Goal: Task Accomplishment & Management: Use online tool/utility

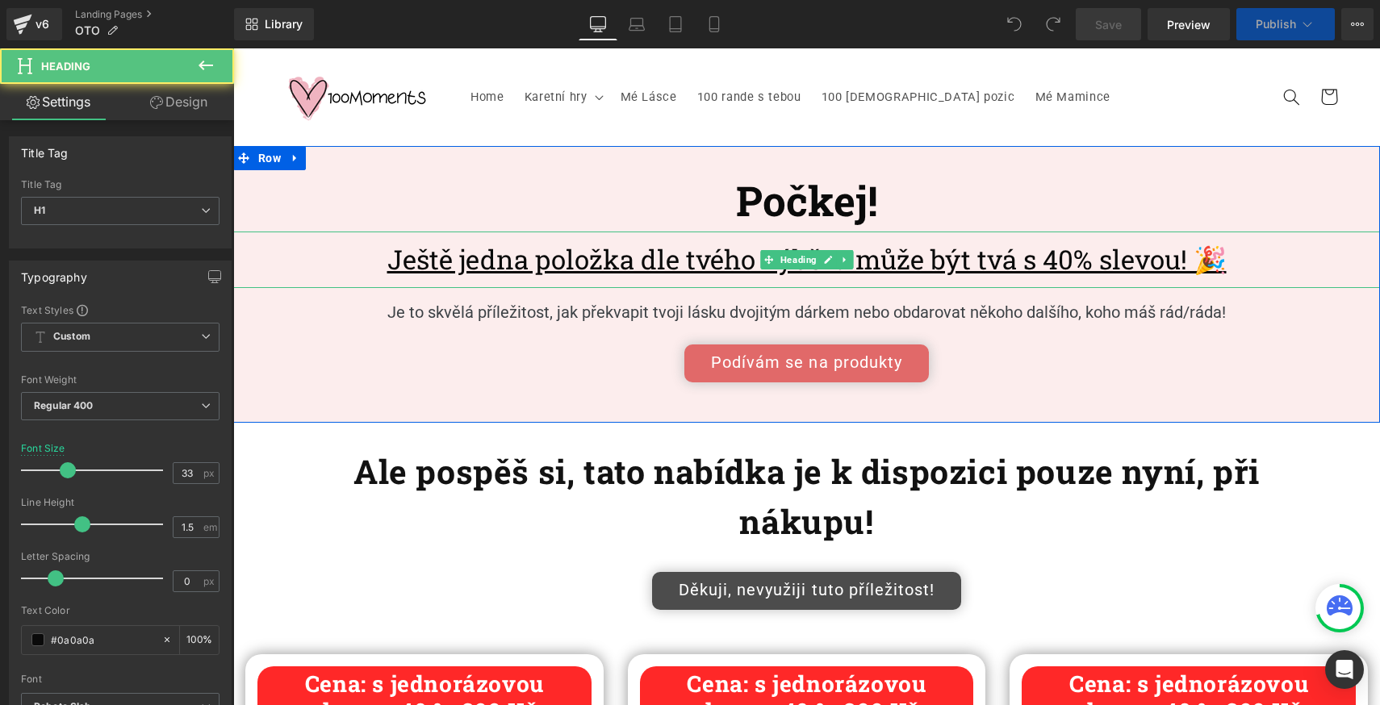
click at [914, 270] on u "Ještě jedna položka dle tvého výběru může být tvá s 40% slevou! 🎉" at bounding box center [806, 259] width 839 height 36
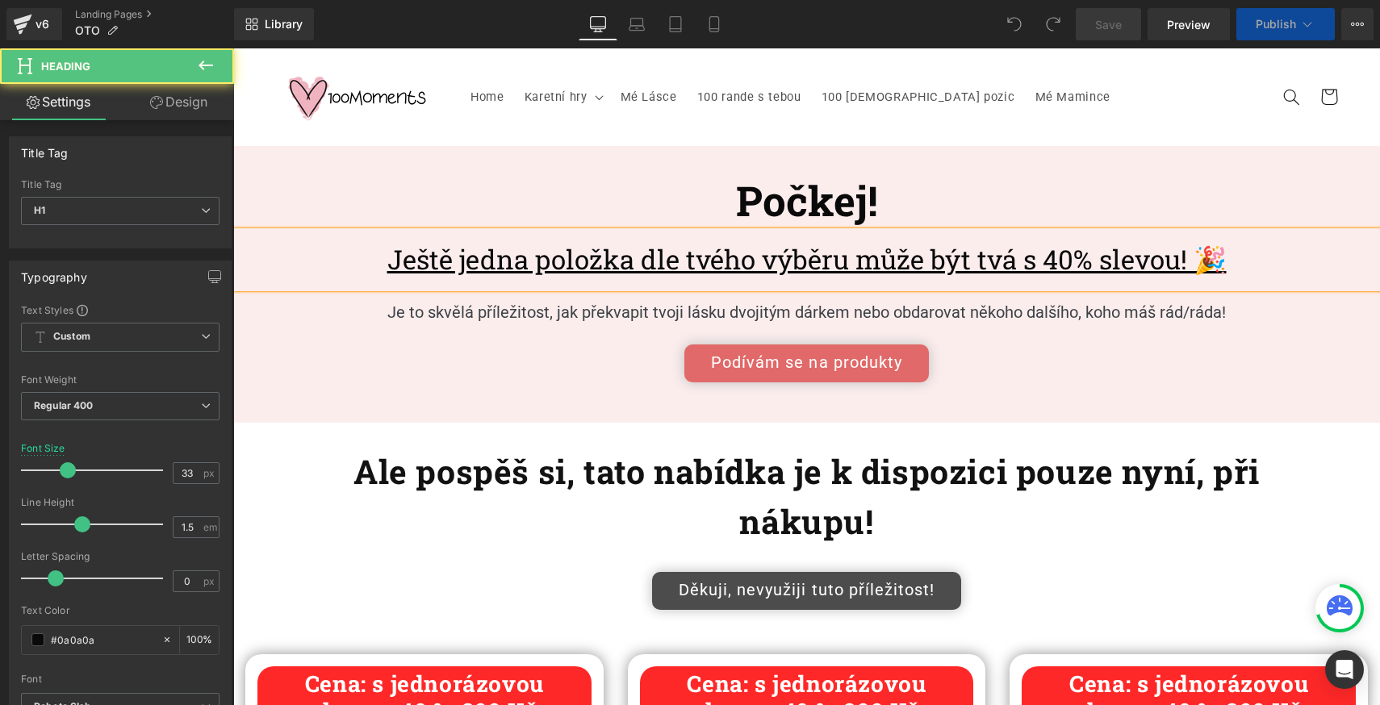
click at [914, 270] on u "Ještě jedna položka dle tvého výběru může být tvá s 40% slevou! 🎉" at bounding box center [806, 259] width 839 height 36
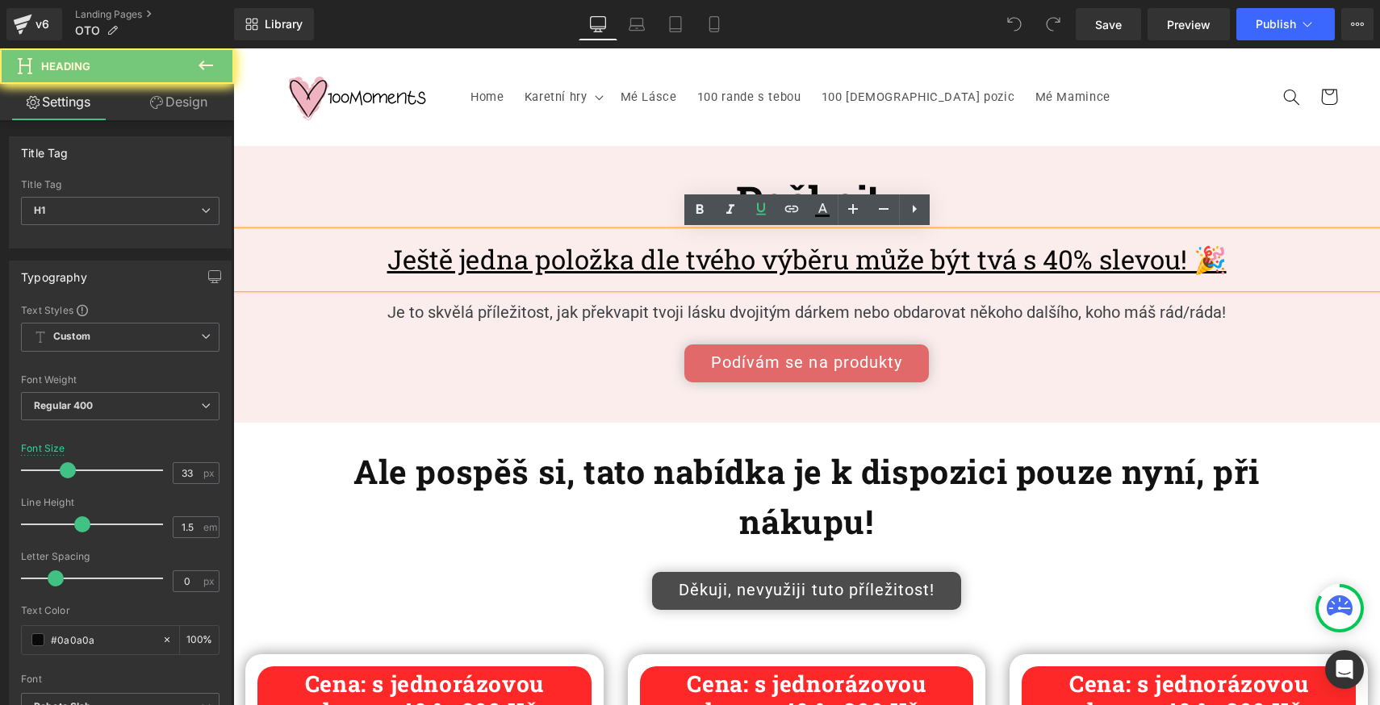
click at [914, 270] on u "Ještě jedna položka dle tvého výběru může být tvá s 40% slevou! 🎉" at bounding box center [806, 259] width 839 height 36
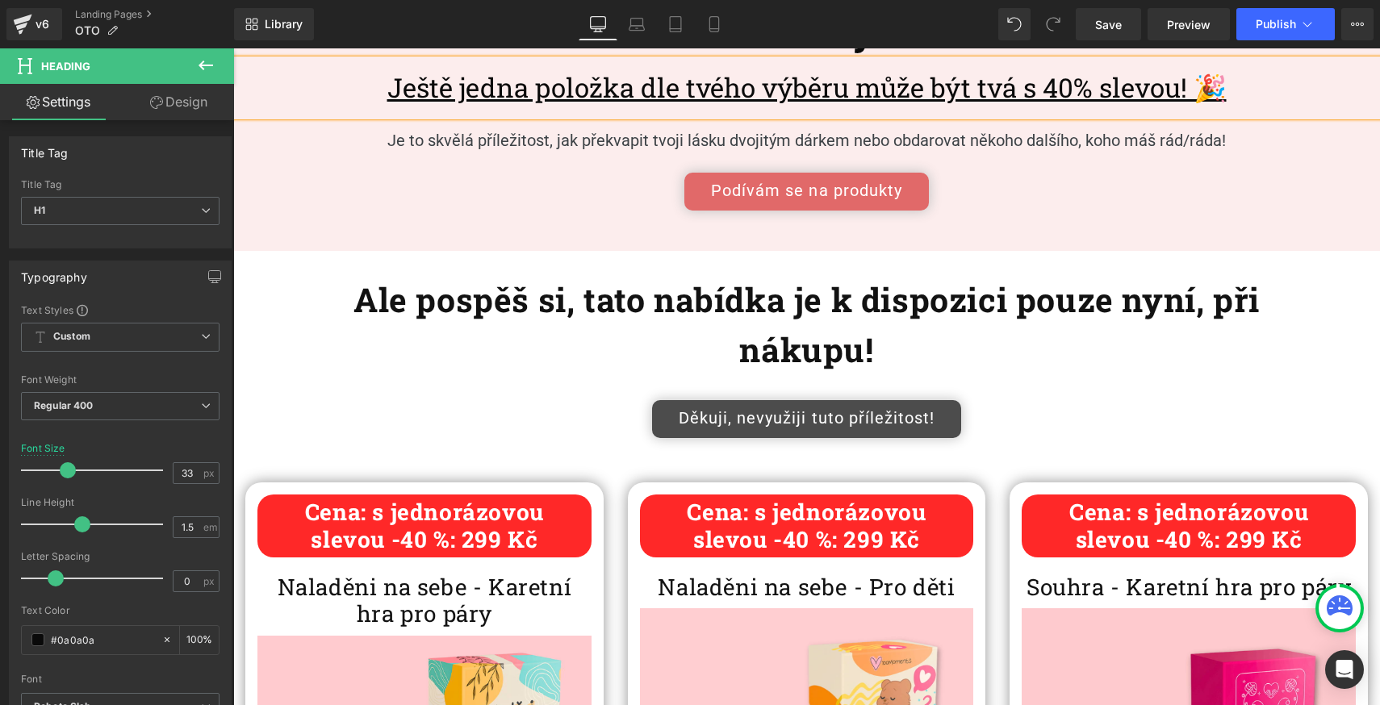
scroll to position [170, 0]
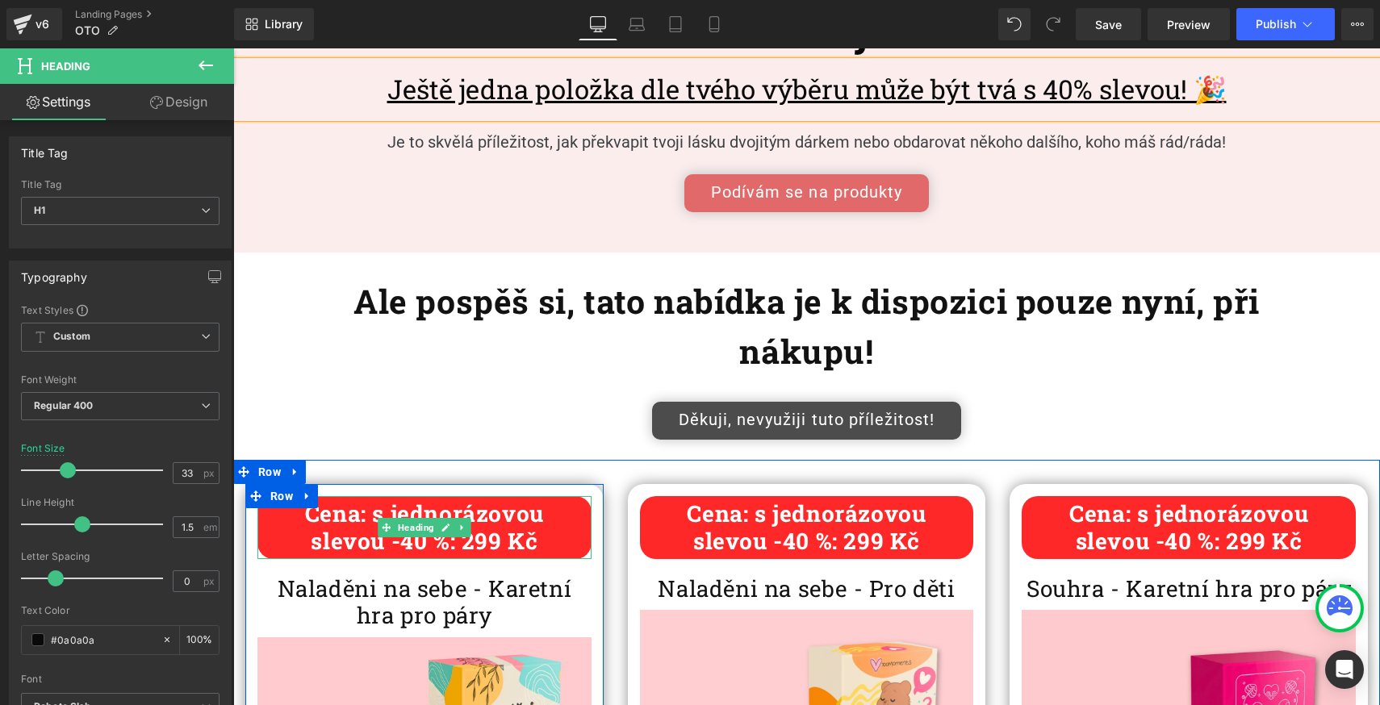
click at [486, 544] on b "slevou -40 %: 299 Kč" at bounding box center [424, 541] width 227 height 30
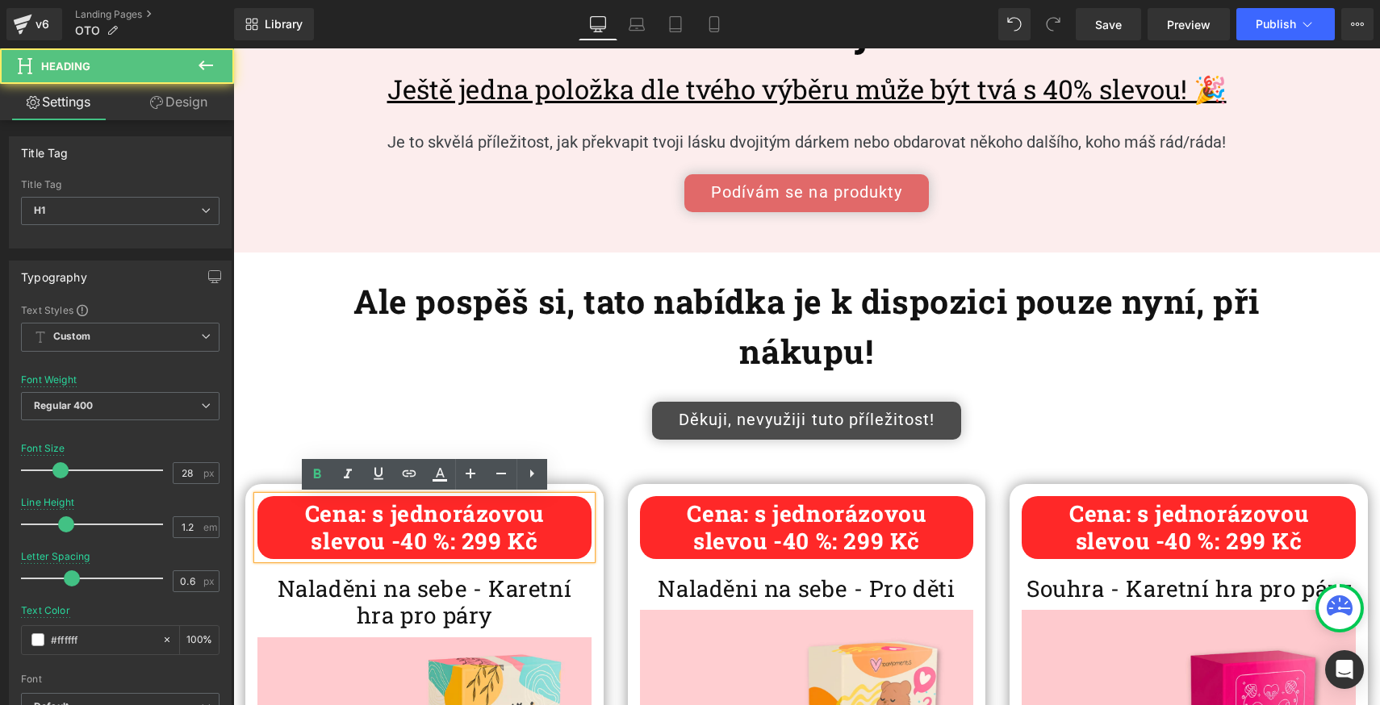
click at [500, 542] on b "slevou -40 %: 299 Kč" at bounding box center [424, 541] width 227 height 30
click at [486, 541] on b "slevou -40 %: 299 Kč" at bounding box center [424, 541] width 227 height 30
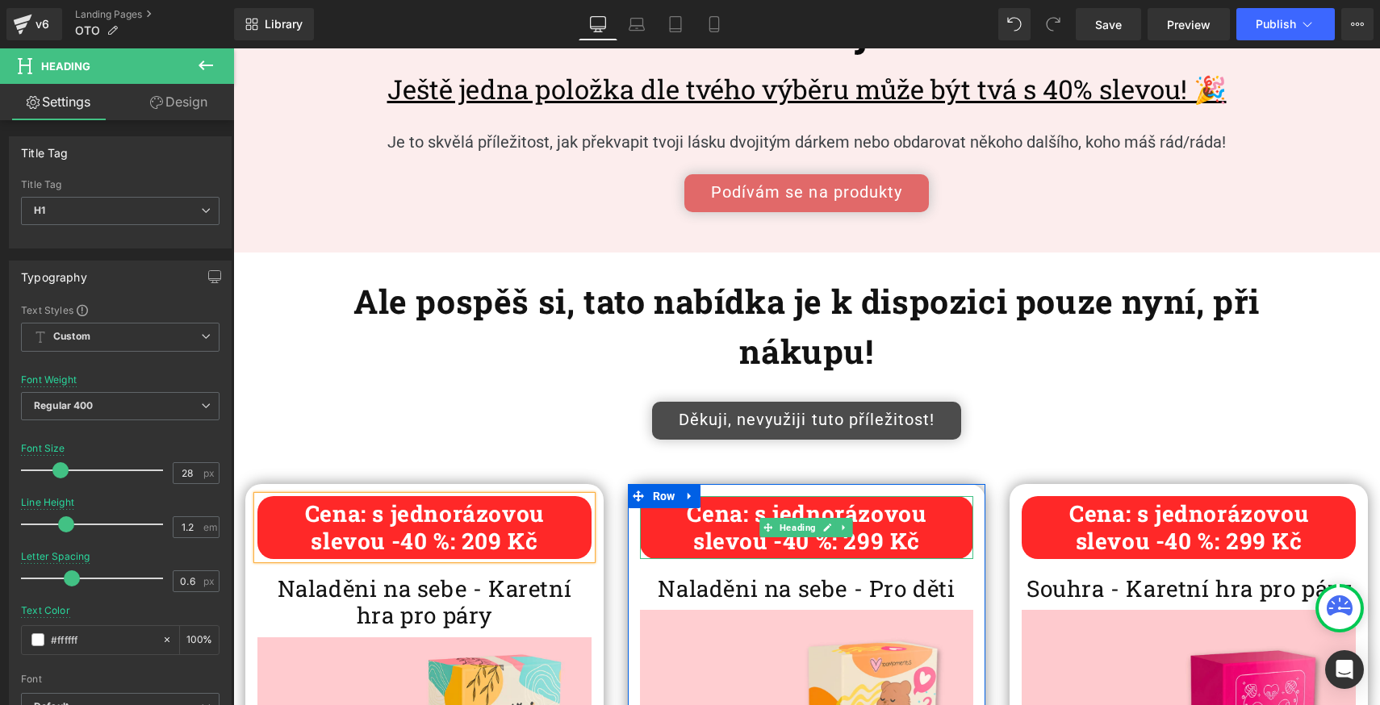
click at [869, 542] on b "slevou -40 %: 299 Kč" at bounding box center [806, 541] width 227 height 30
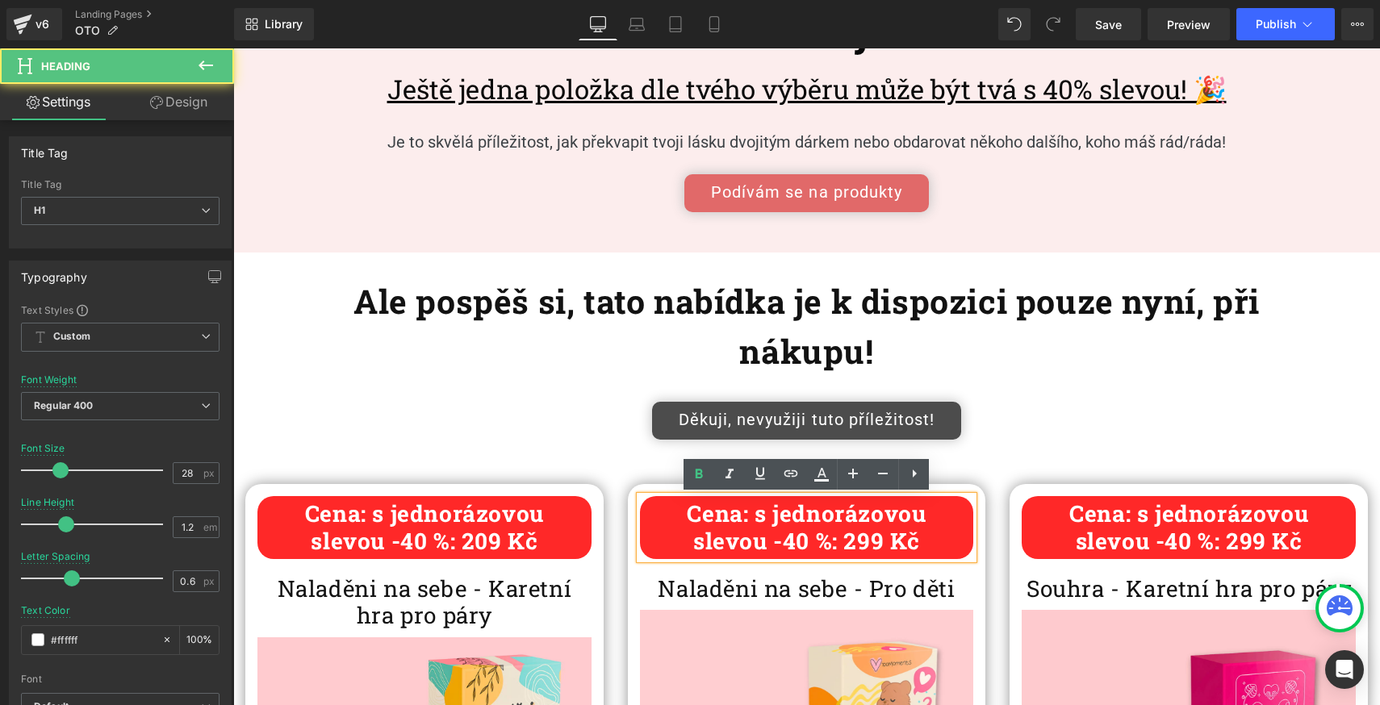
click at [869, 542] on b "slevou -40 %: 299 Kč" at bounding box center [806, 541] width 227 height 30
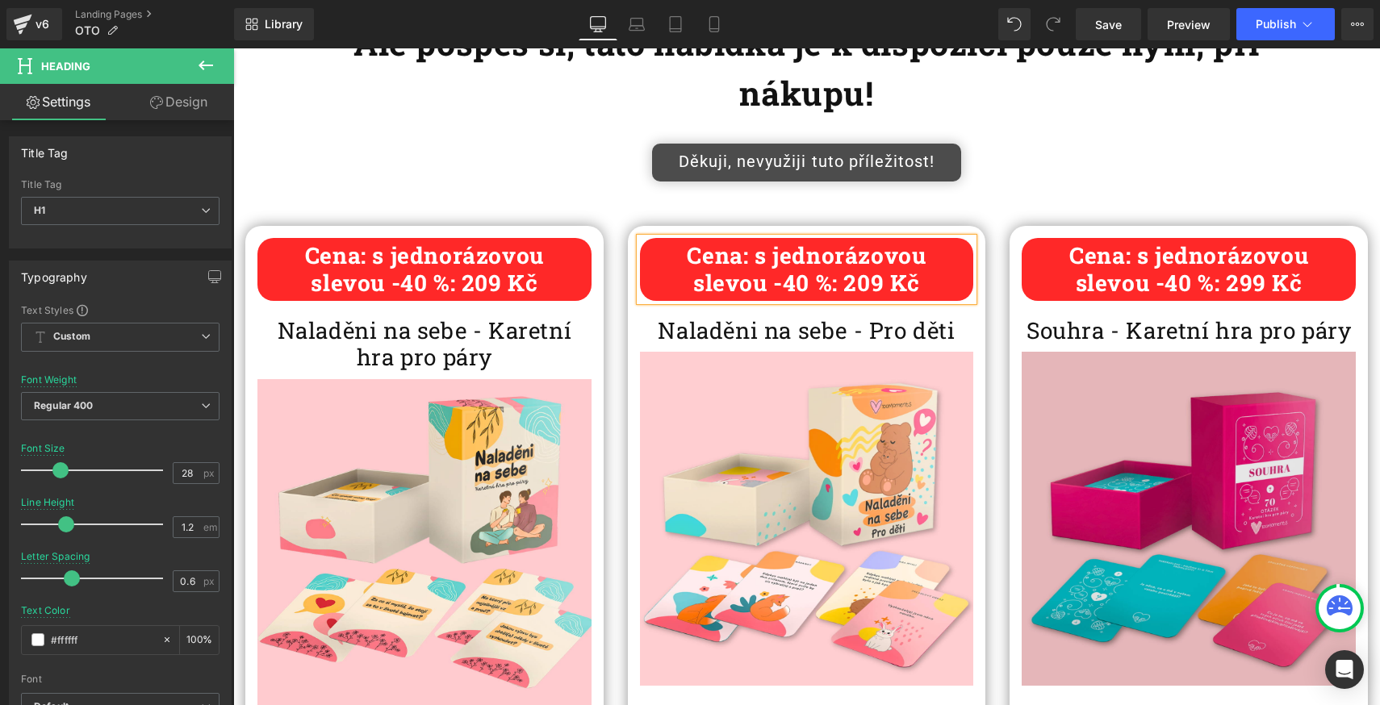
scroll to position [483, 0]
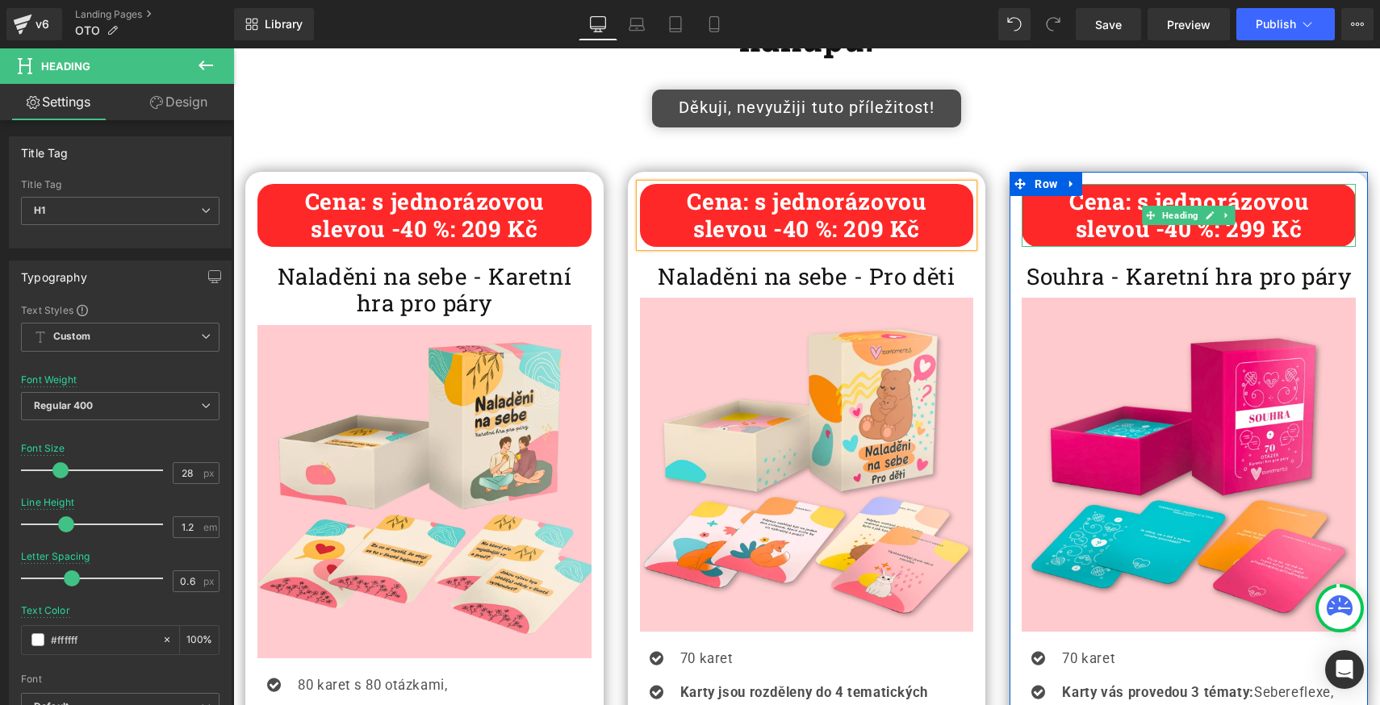
click at [1256, 236] on b "slevou -40 %: 299 Kč" at bounding box center [1189, 229] width 227 height 30
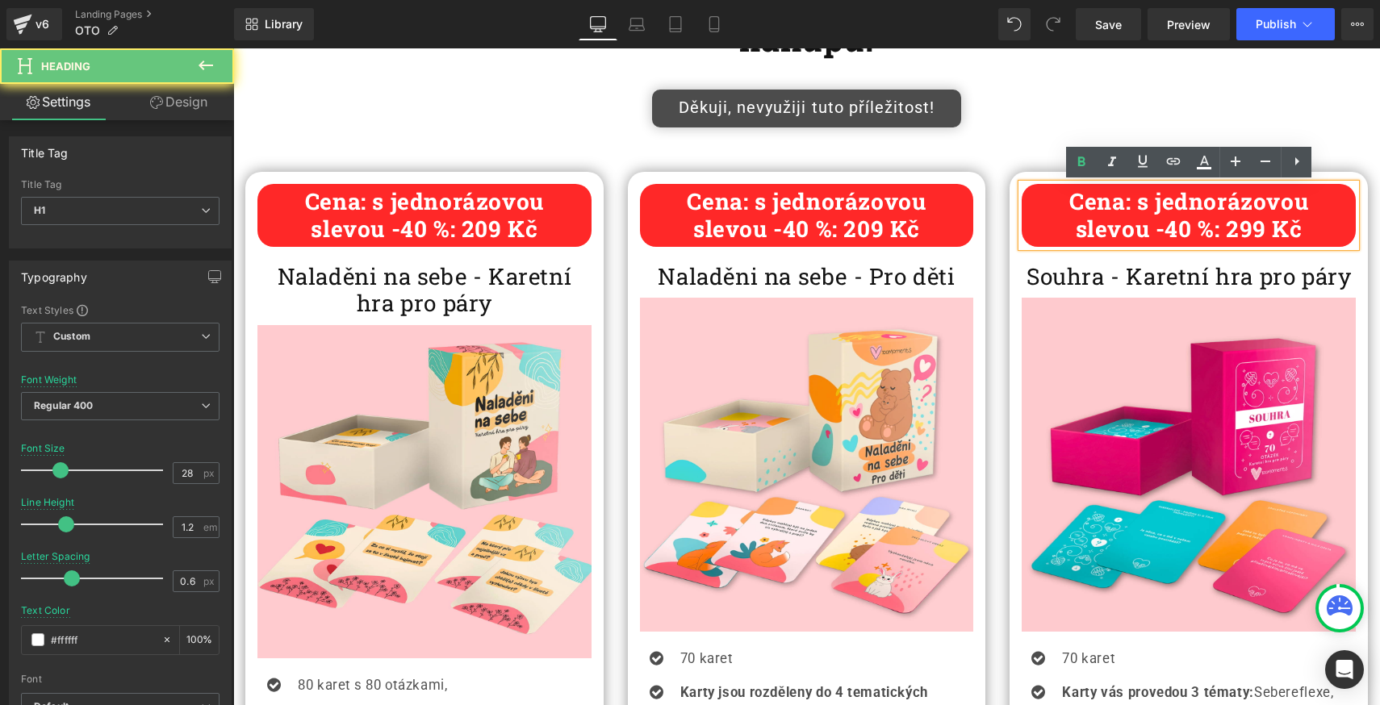
click at [1252, 228] on b "slevou -40 %: 299 Kč" at bounding box center [1189, 229] width 227 height 30
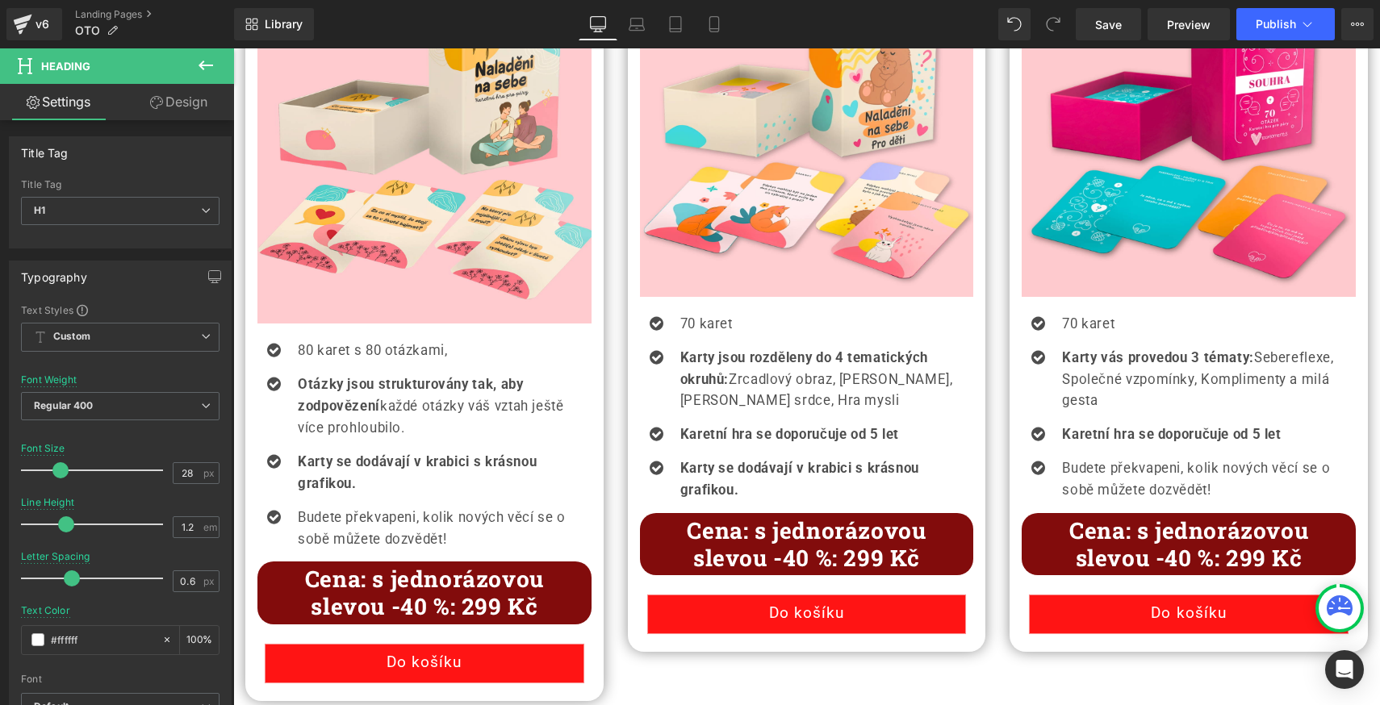
scroll to position [1028, 0]
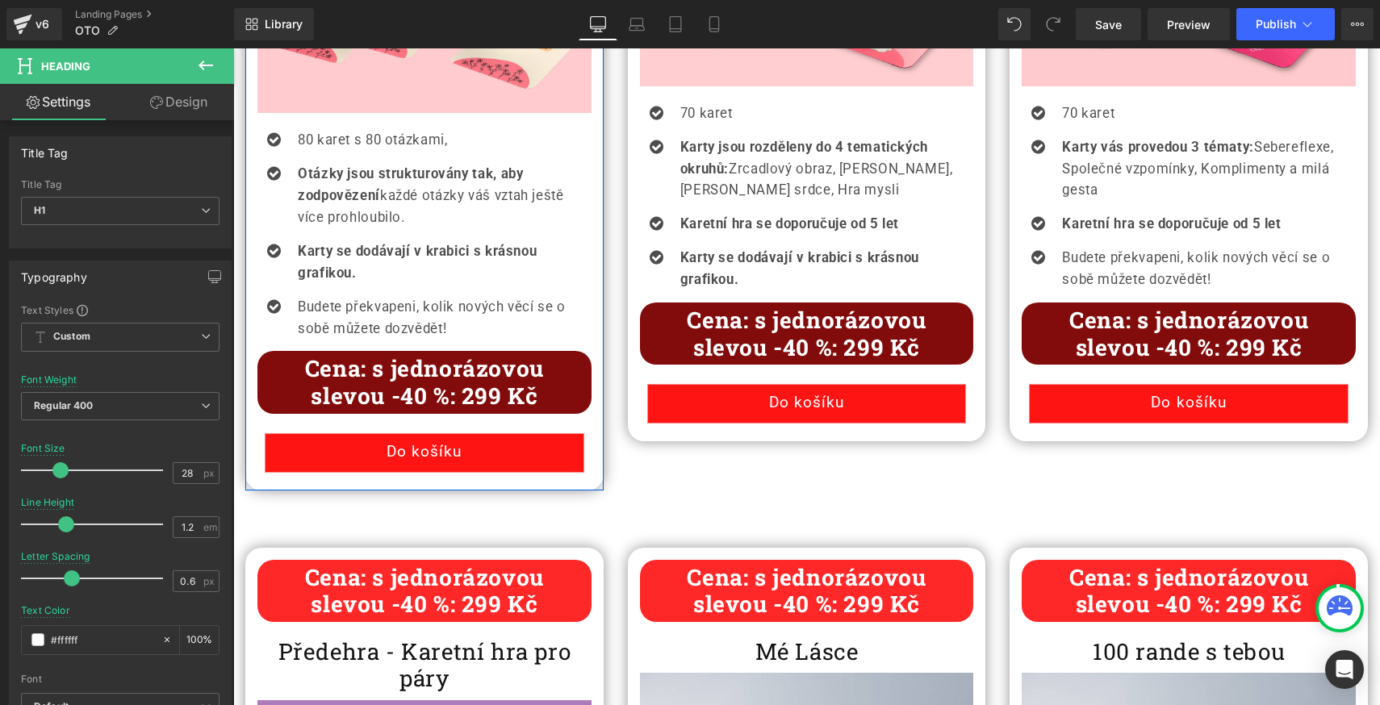
click at [479, 400] on b "slevou -40 %: 299 Kč" at bounding box center [424, 396] width 227 height 30
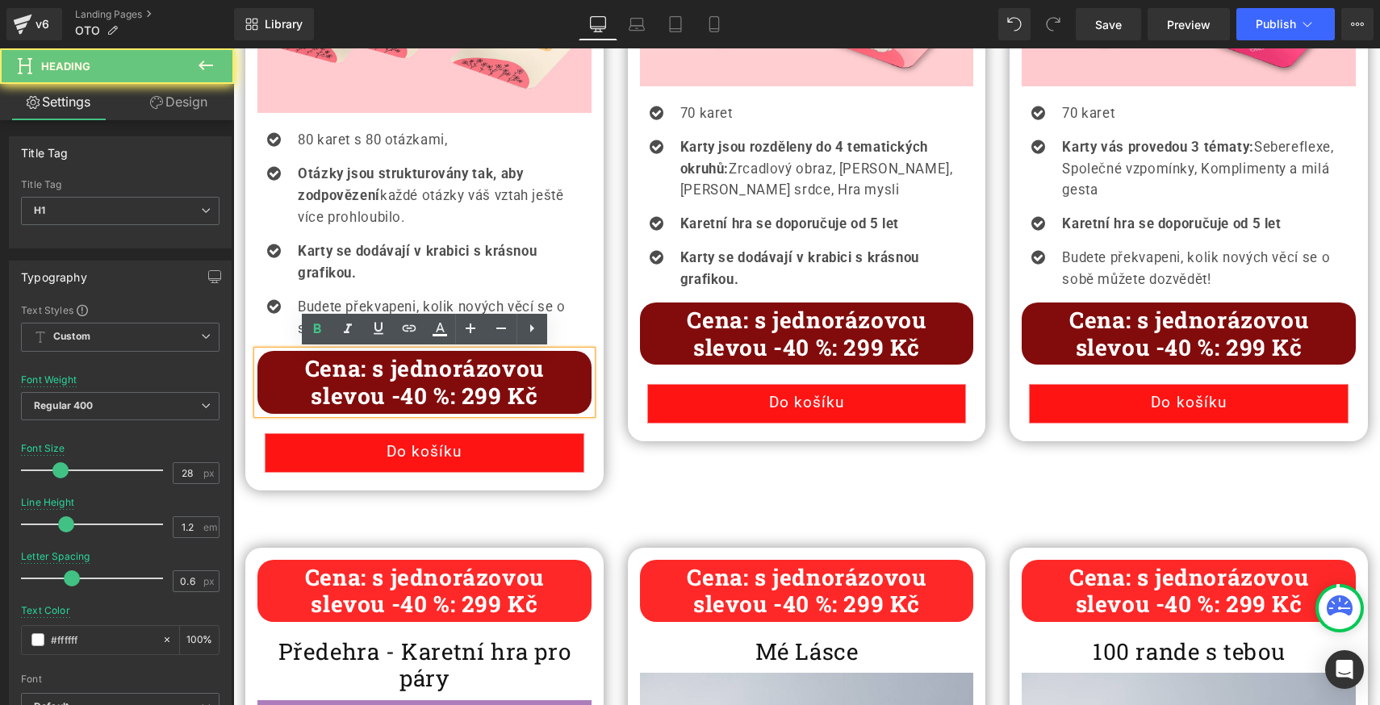
click at [484, 399] on b "slevou -40 %: 299 Kč" at bounding box center [424, 396] width 227 height 30
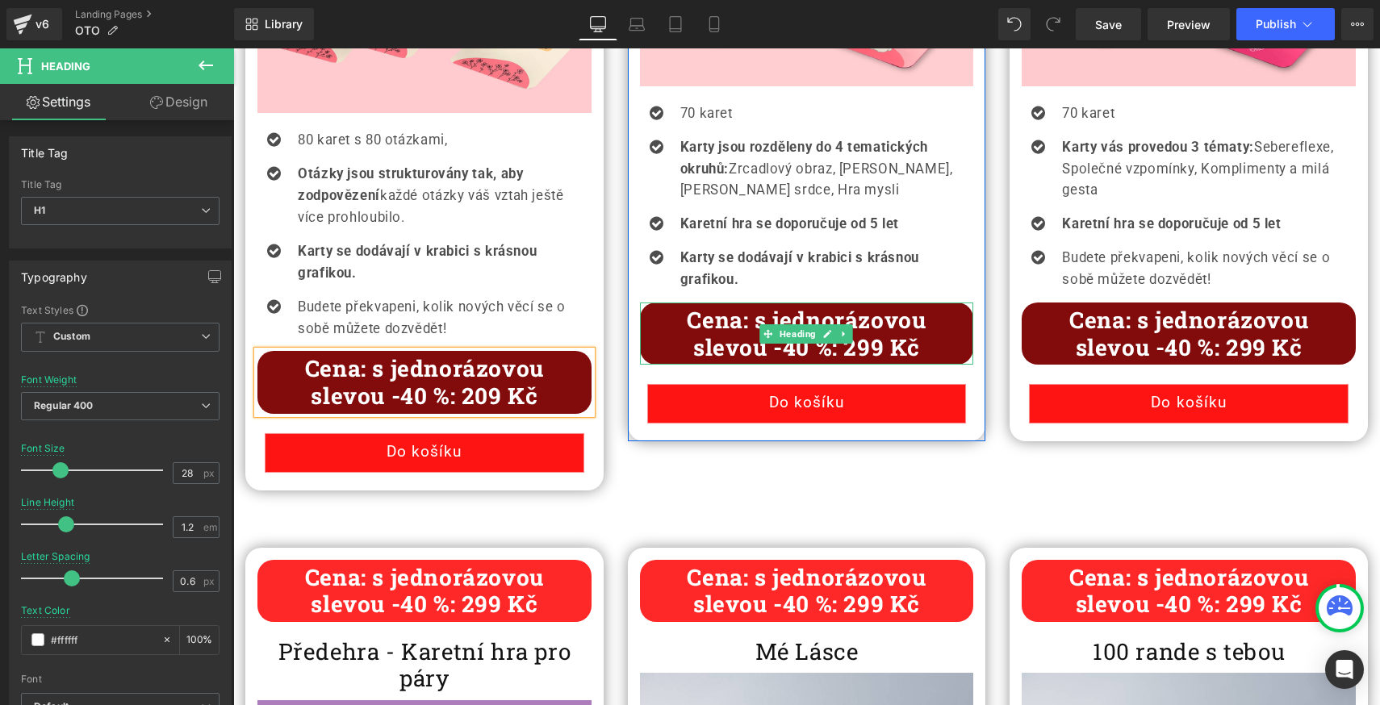
click at [878, 350] on b "slevou -40 %: 299 Kč" at bounding box center [806, 347] width 227 height 30
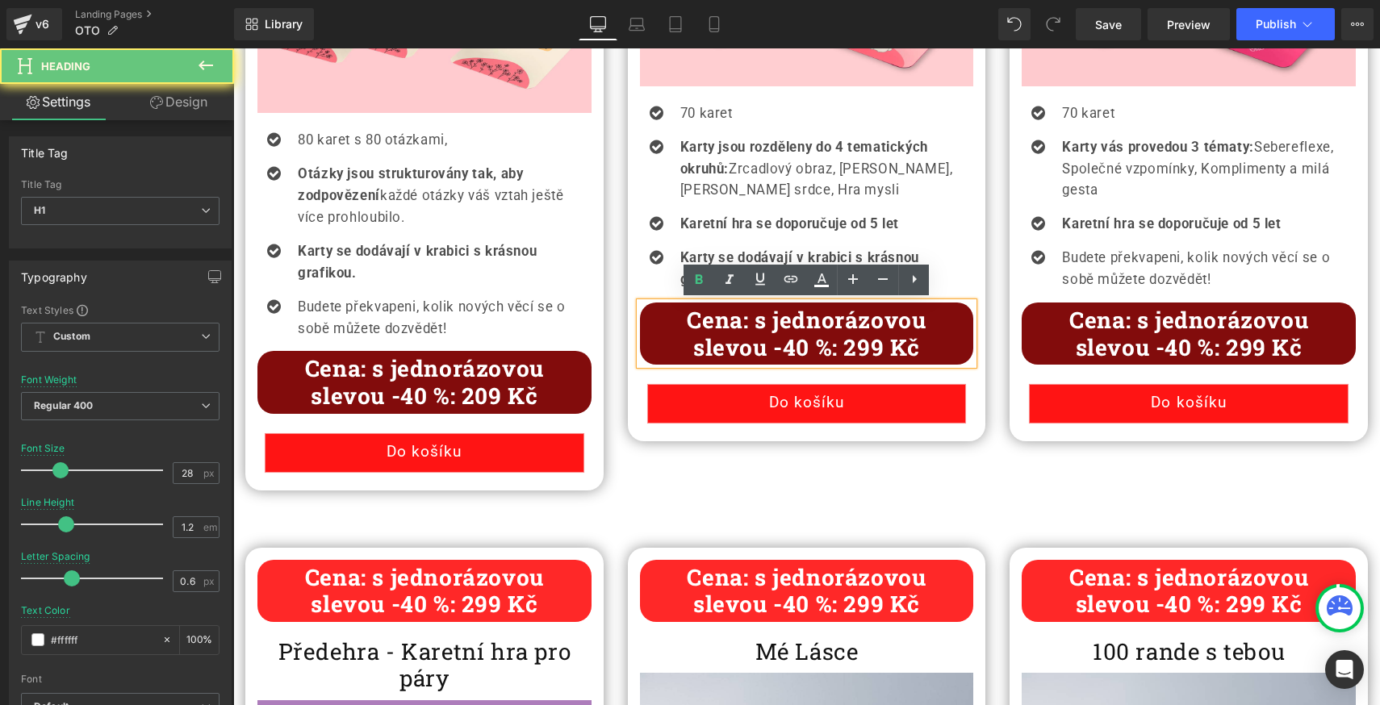
click at [867, 348] on b "slevou -40 %: 299 Kč" at bounding box center [806, 347] width 227 height 30
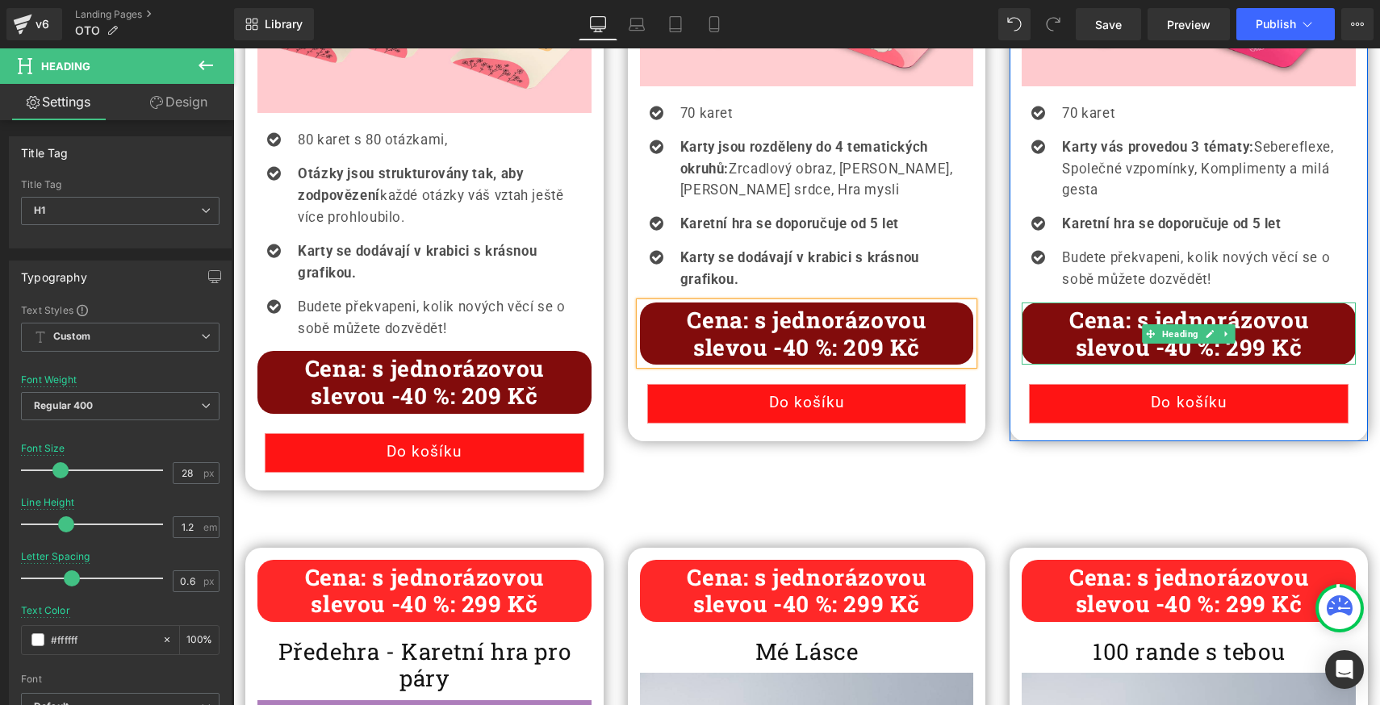
click at [1254, 349] on b "slevou -40 %: 299 Kč" at bounding box center [1189, 347] width 227 height 30
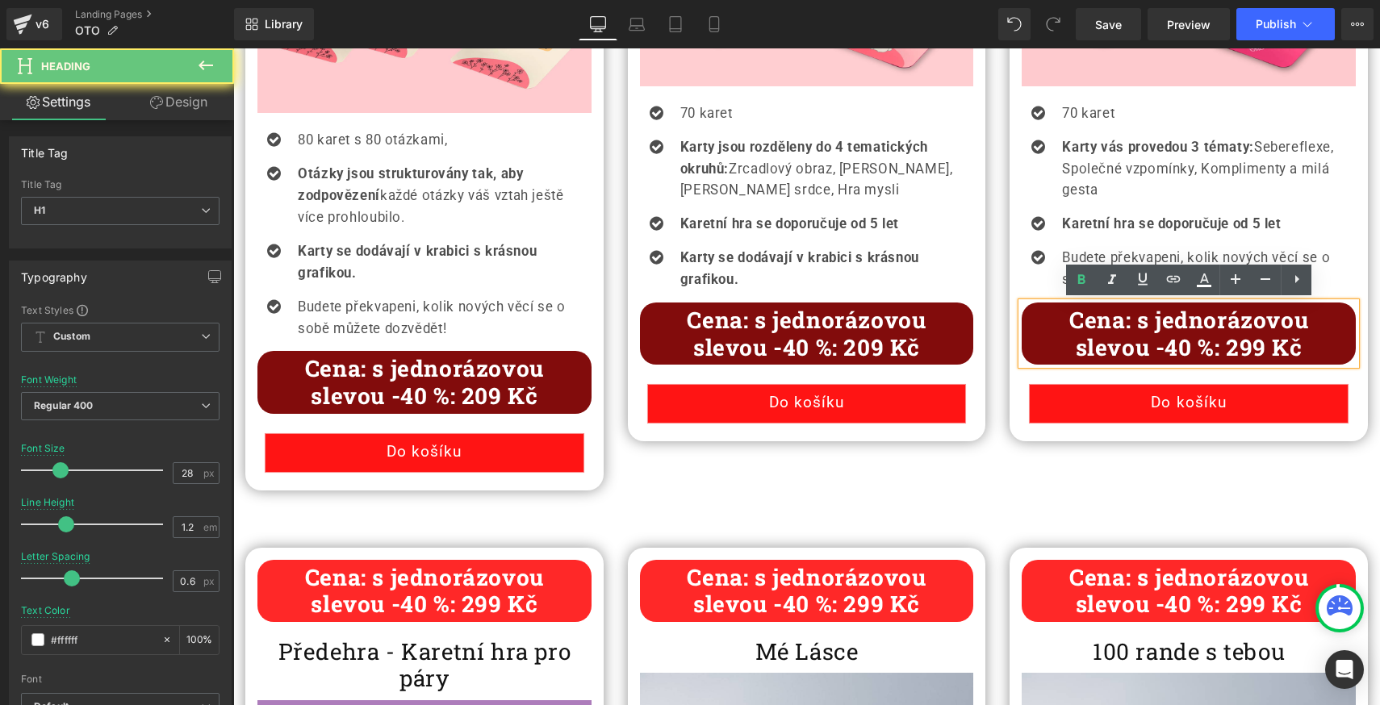
click at [1252, 349] on b "slevou -40 %: 299 Kč" at bounding box center [1189, 347] width 227 height 30
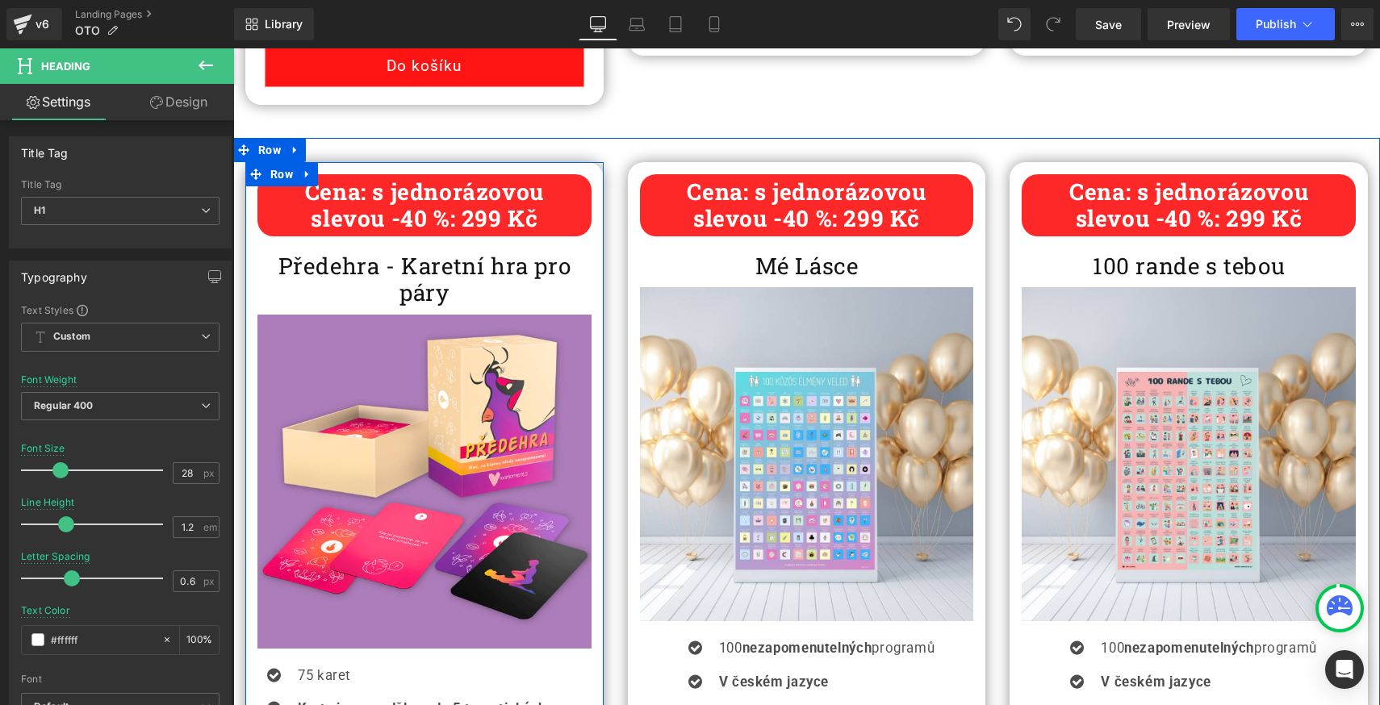
scroll to position [1344, 0]
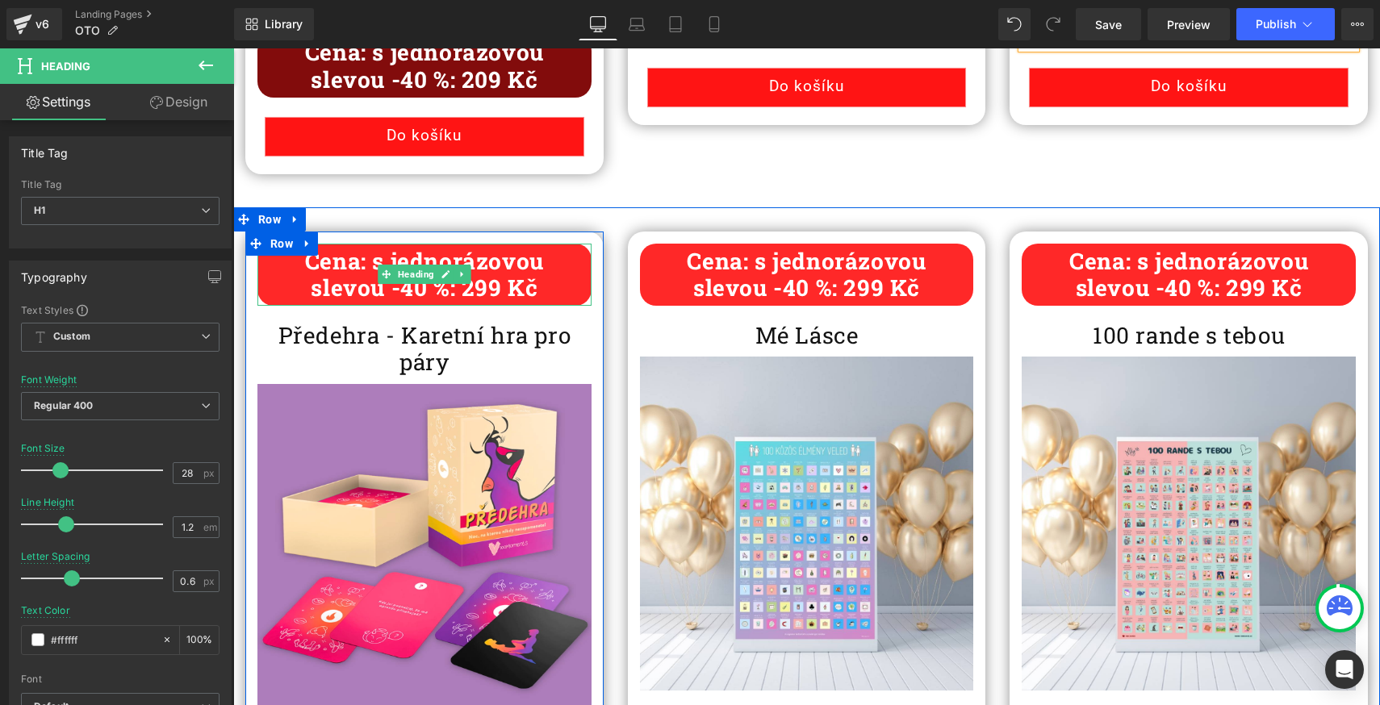
click at [491, 290] on b "slevou -40 %: 299 Kč" at bounding box center [424, 288] width 227 height 30
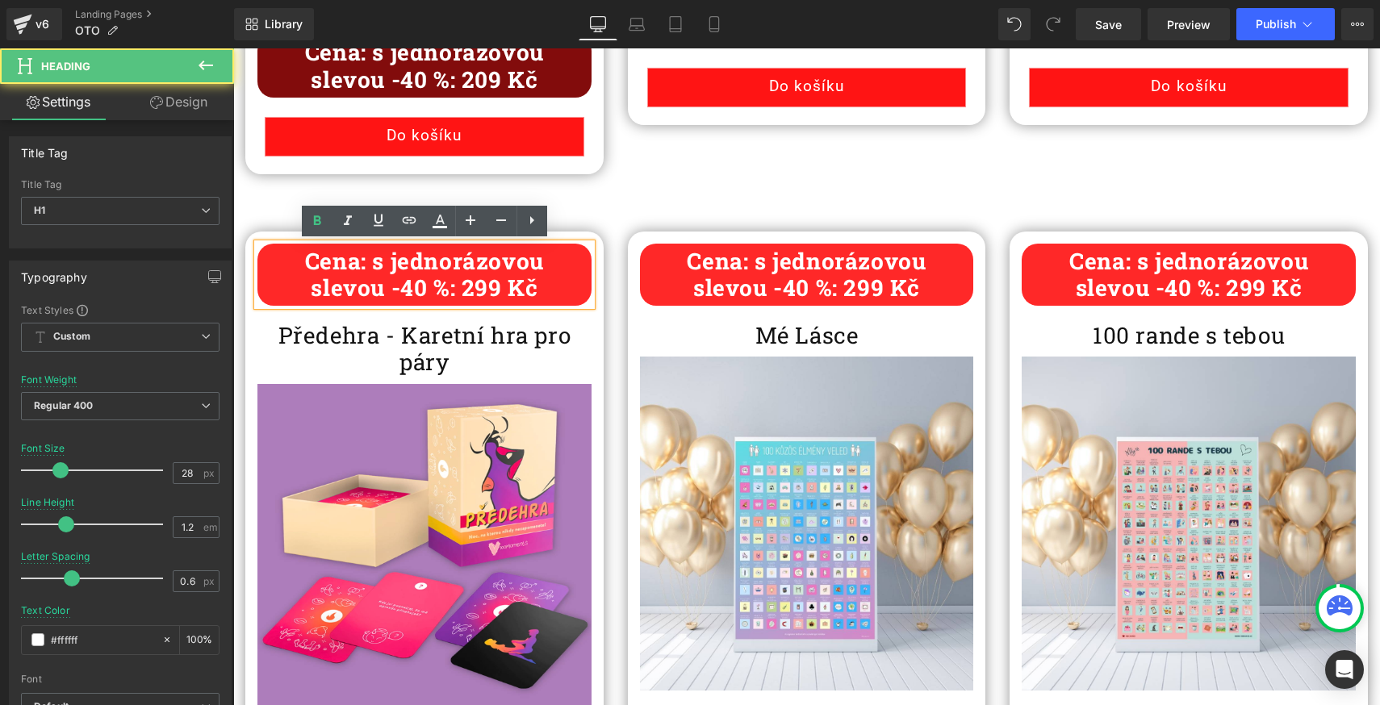
click at [487, 289] on b "slevou -40 %: 299 Kč" at bounding box center [424, 288] width 227 height 30
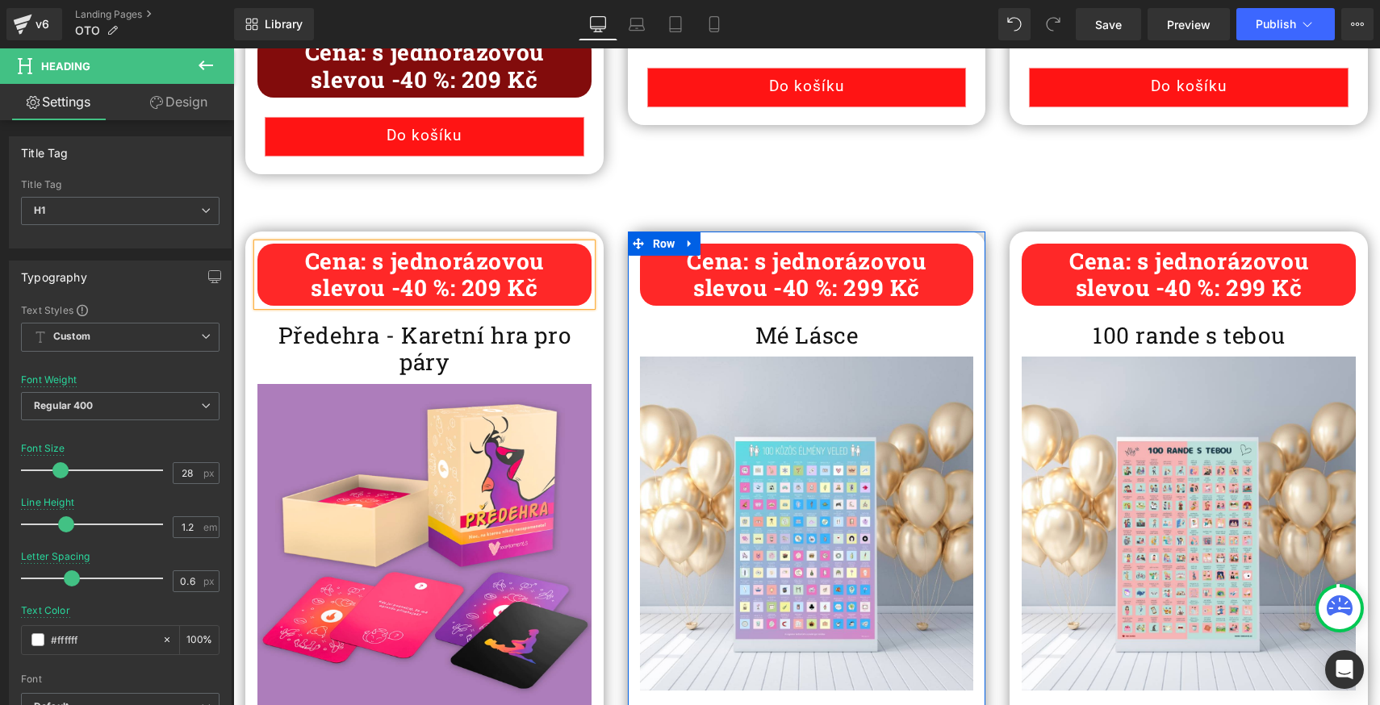
click at [848, 278] on icon at bounding box center [844, 275] width 9 height 10
click at [869, 291] on b "slevou -40 %: 299 Kč" at bounding box center [806, 288] width 227 height 30
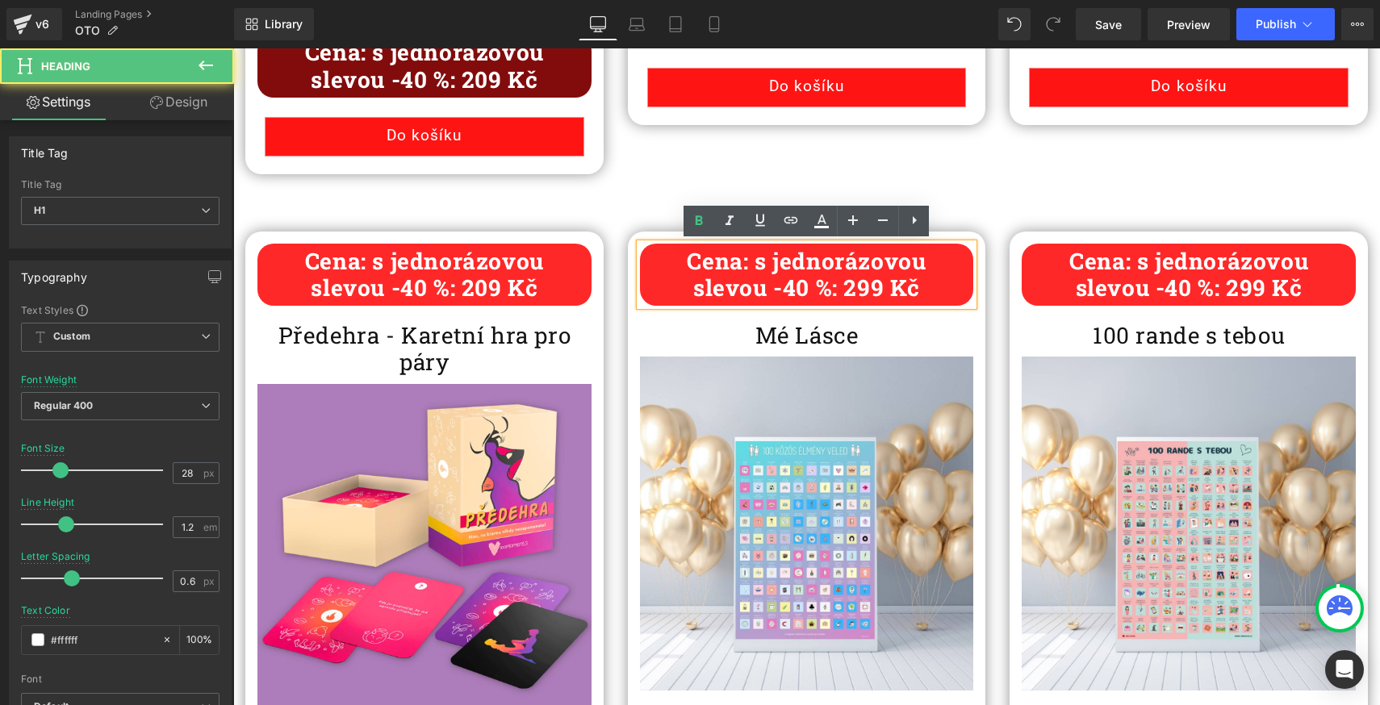
click at [869, 291] on b "slevou -40 %: 299 Kč" at bounding box center [806, 288] width 227 height 30
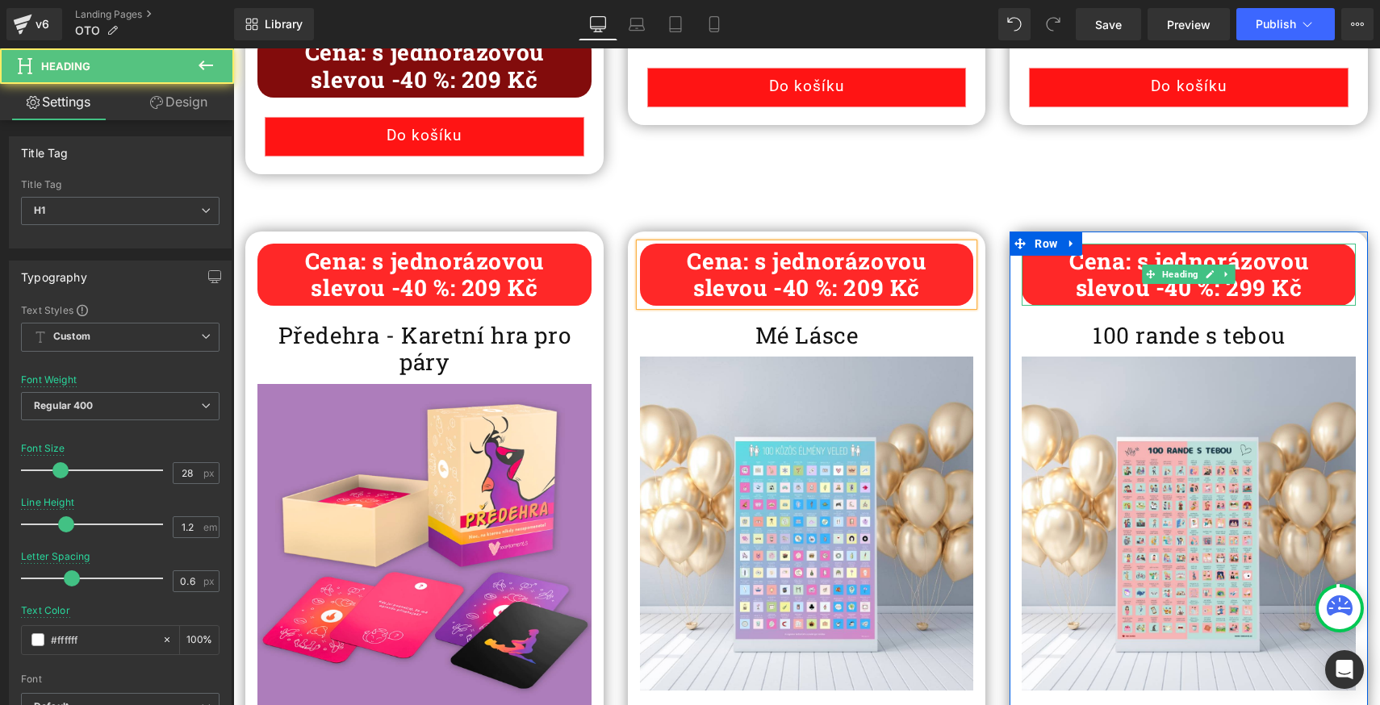
click at [1258, 295] on b "slevou -40 %: 299 Kč" at bounding box center [1189, 288] width 227 height 30
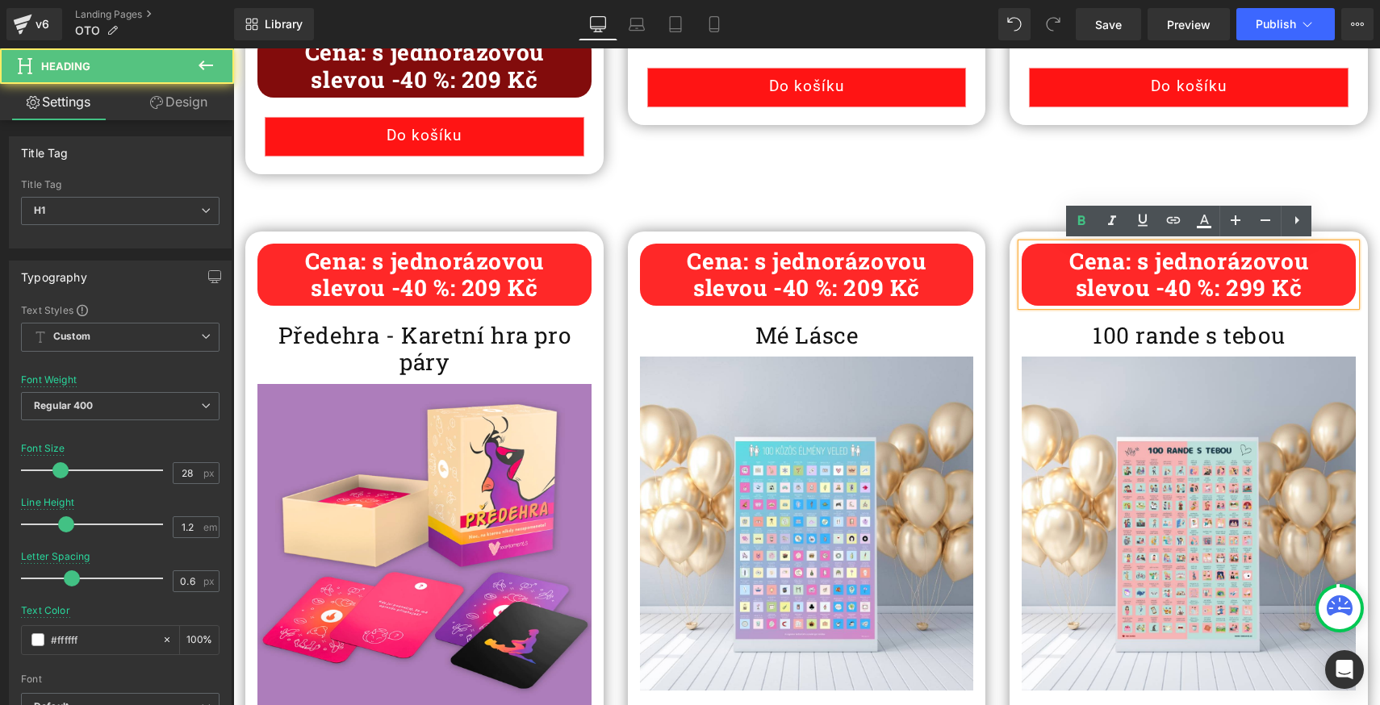
click at [1252, 288] on b "slevou -40 %: 299 Kč" at bounding box center [1189, 288] width 227 height 30
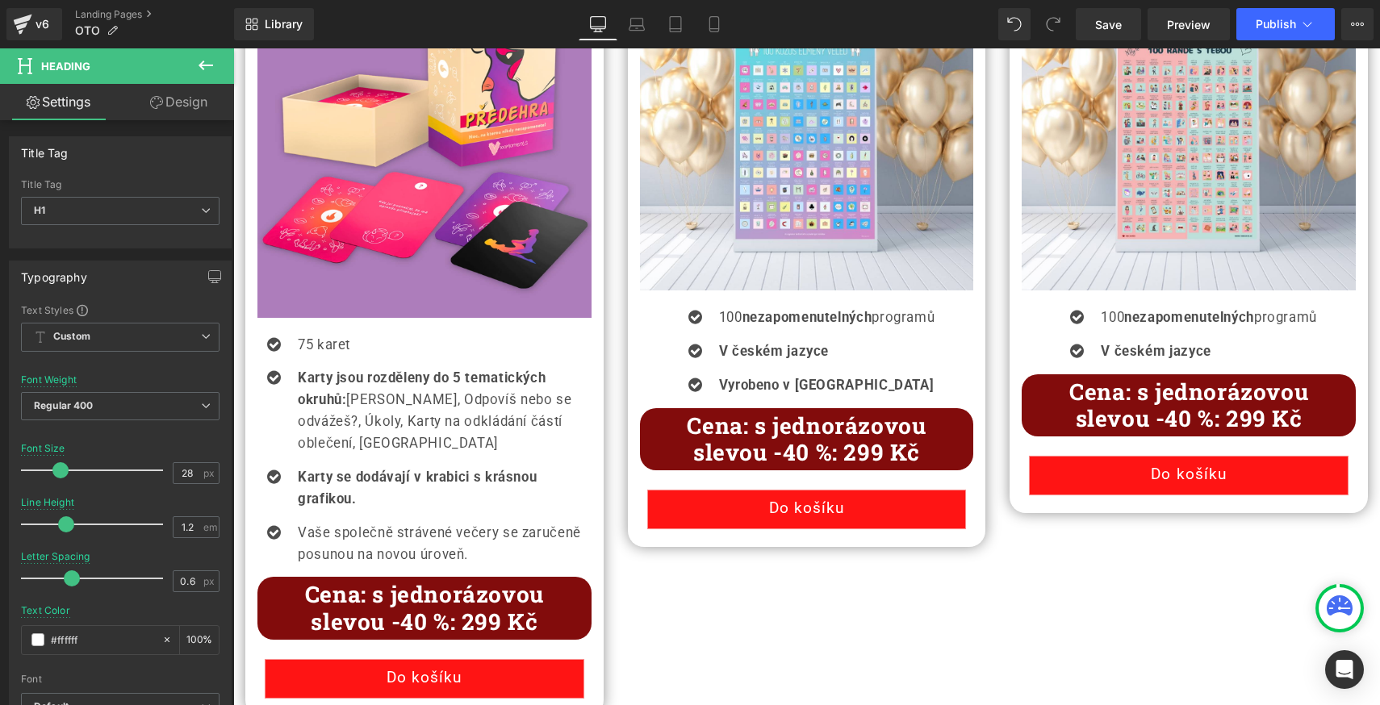
scroll to position [2020, 0]
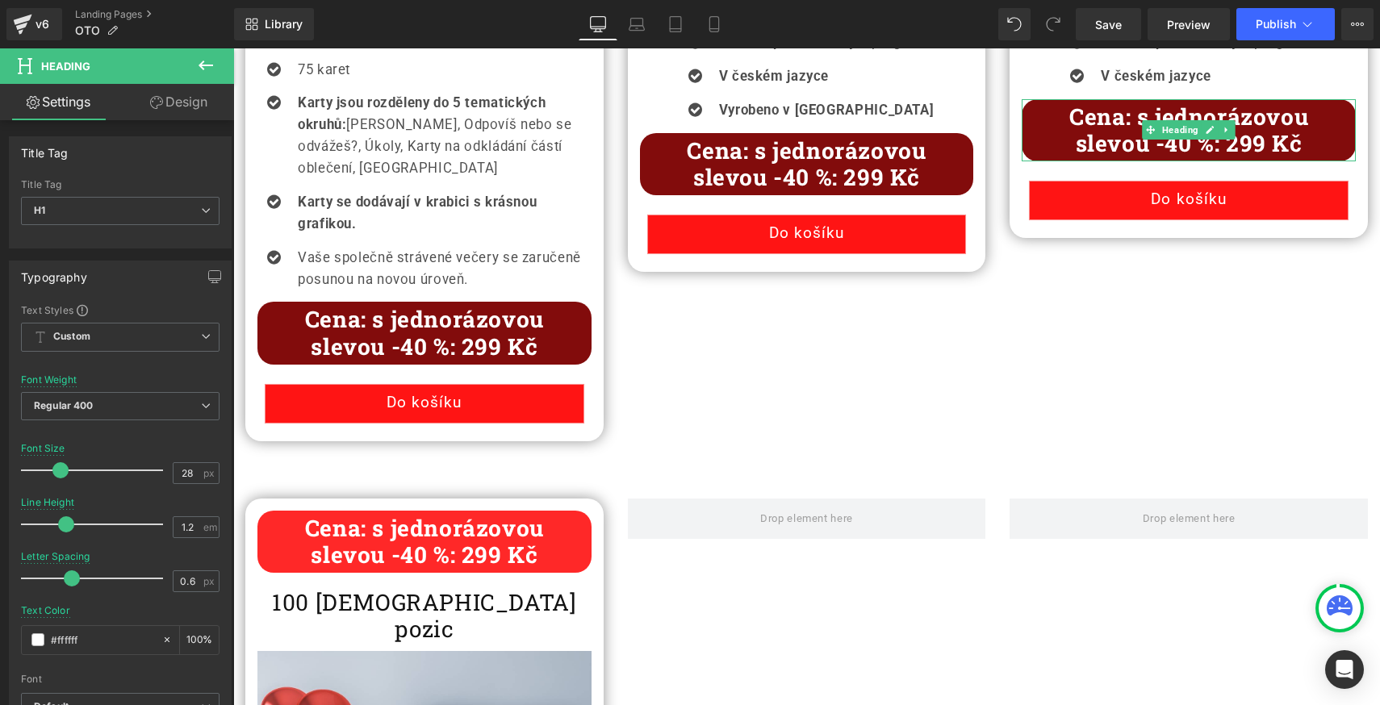
click at [1247, 147] on b "slevou -40 %: 299 Kč" at bounding box center [1189, 143] width 227 height 30
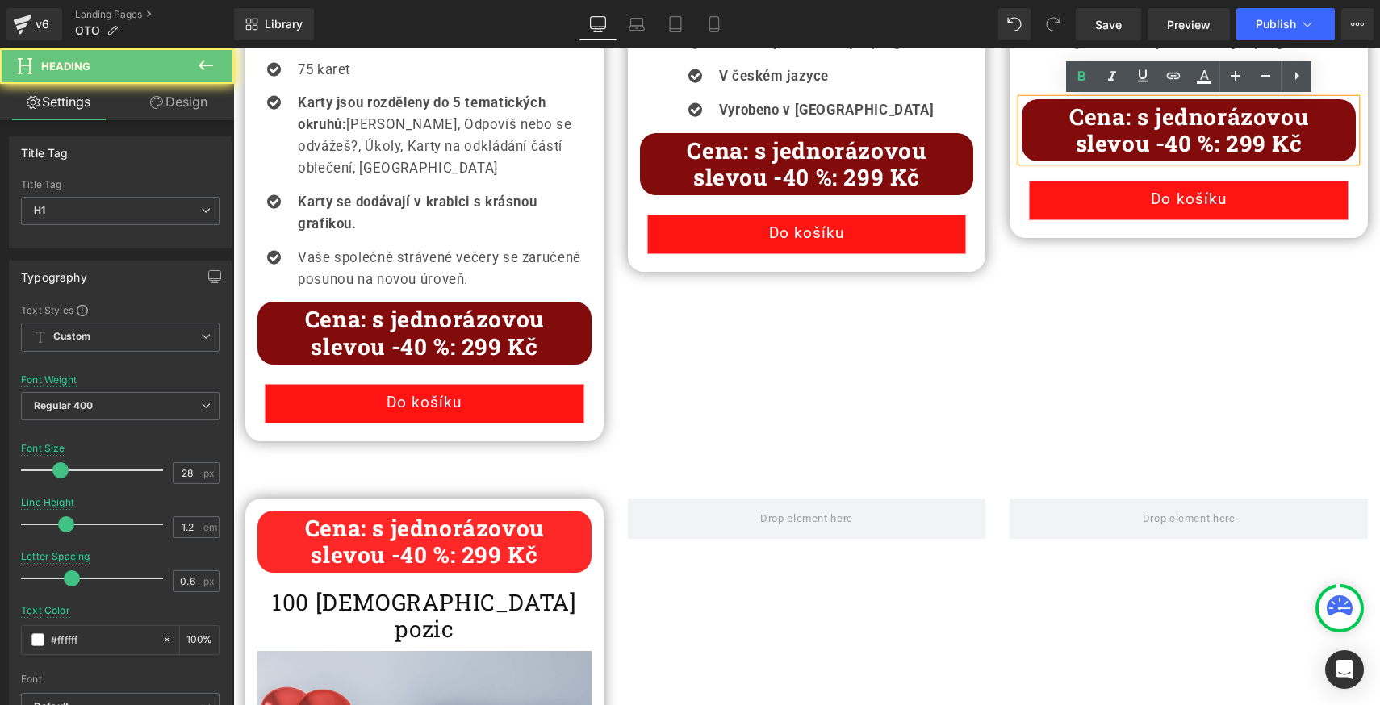
click at [1247, 145] on b "slevou -40 %: 299 Kč" at bounding box center [1189, 143] width 227 height 30
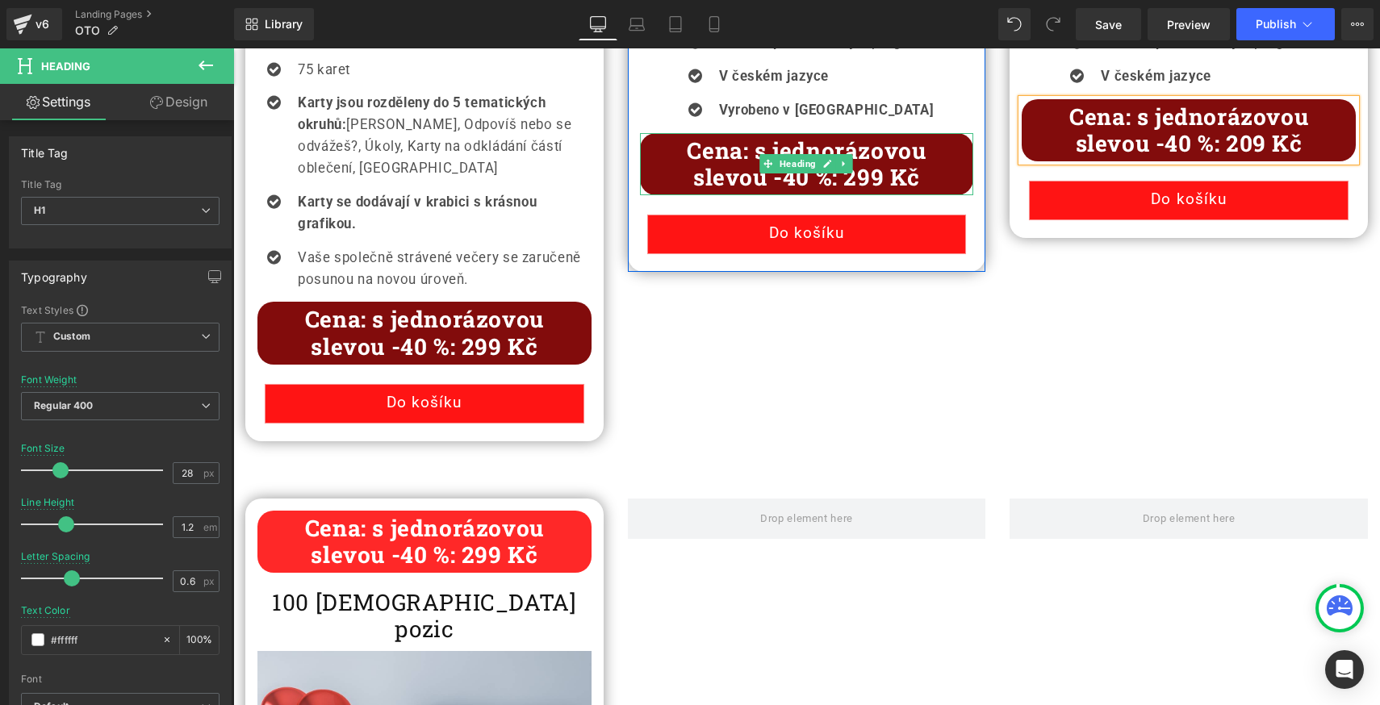
click at [865, 180] on b "slevou -40 %: 299 Kč" at bounding box center [806, 177] width 227 height 30
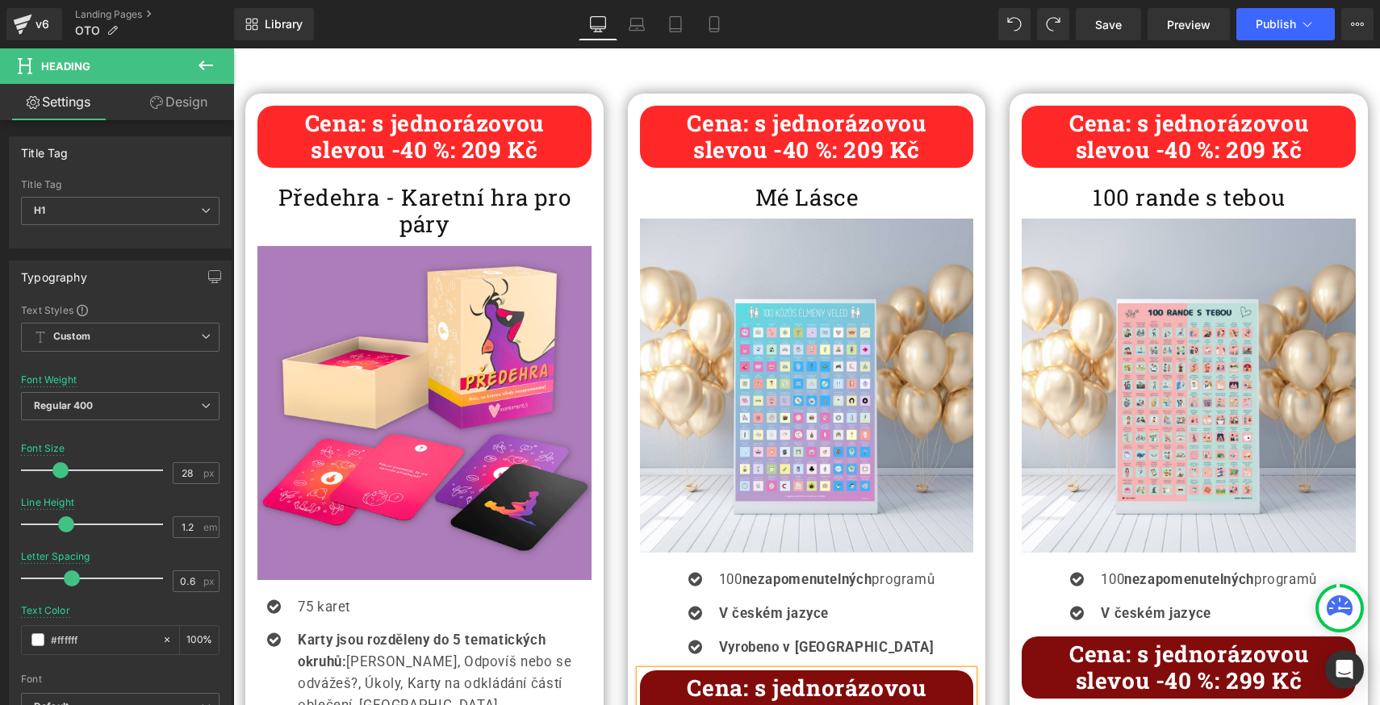
scroll to position [1424, 0]
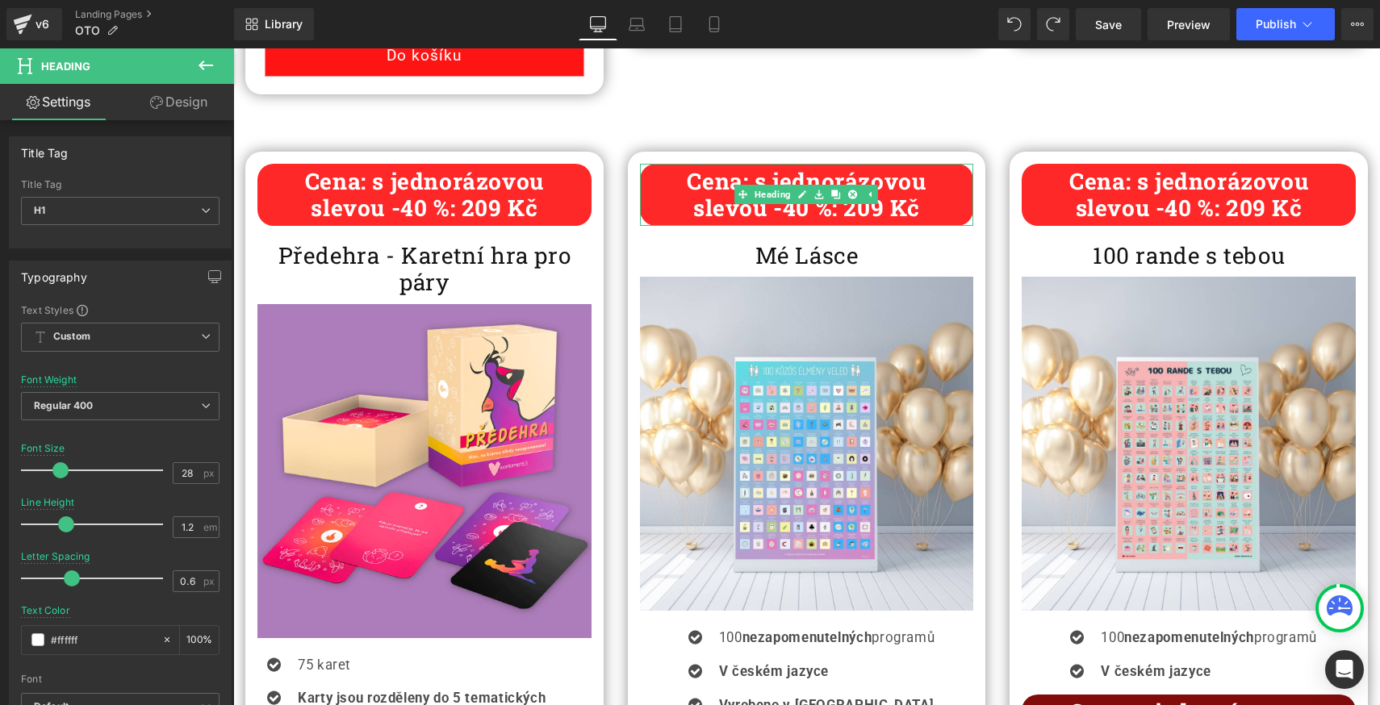
click at [871, 217] on b "slevou -40 %: 209 Kč" at bounding box center [806, 208] width 227 height 30
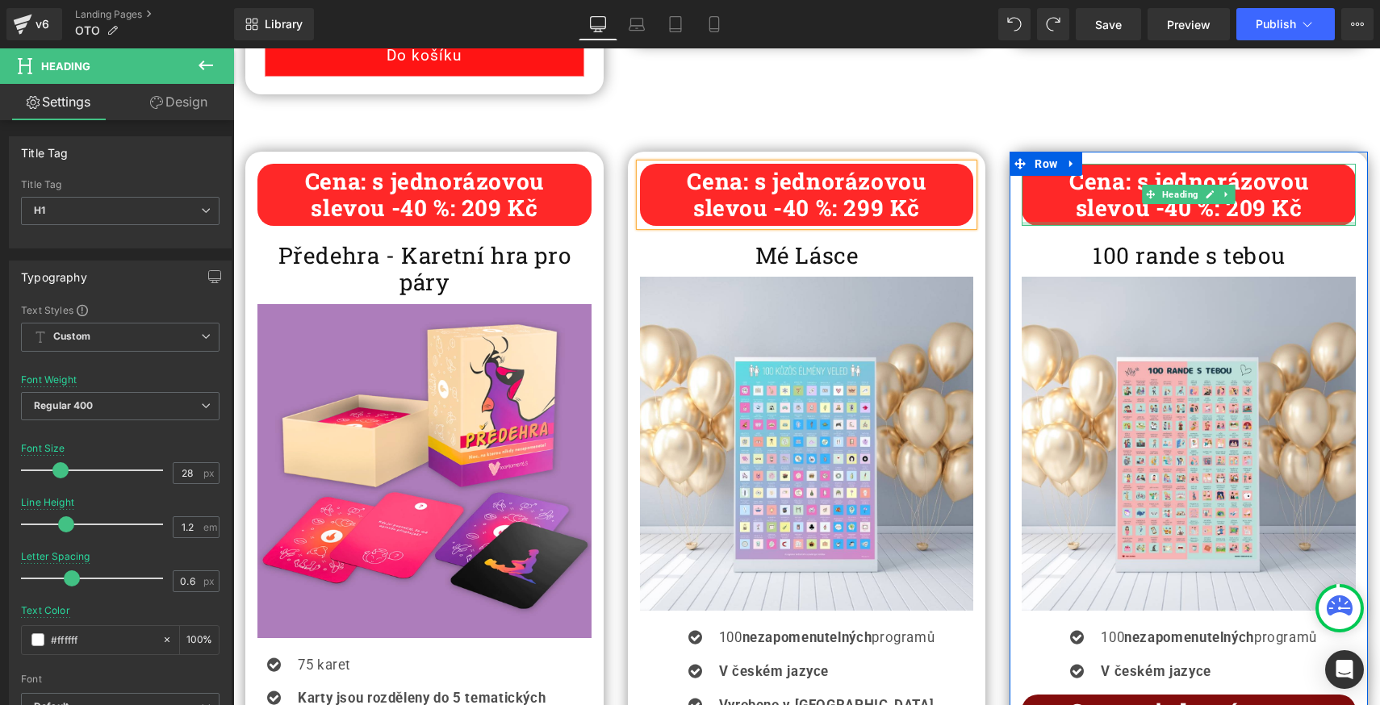
click at [1251, 207] on b "slevou -40 %: 209 Kč" at bounding box center [1189, 208] width 227 height 30
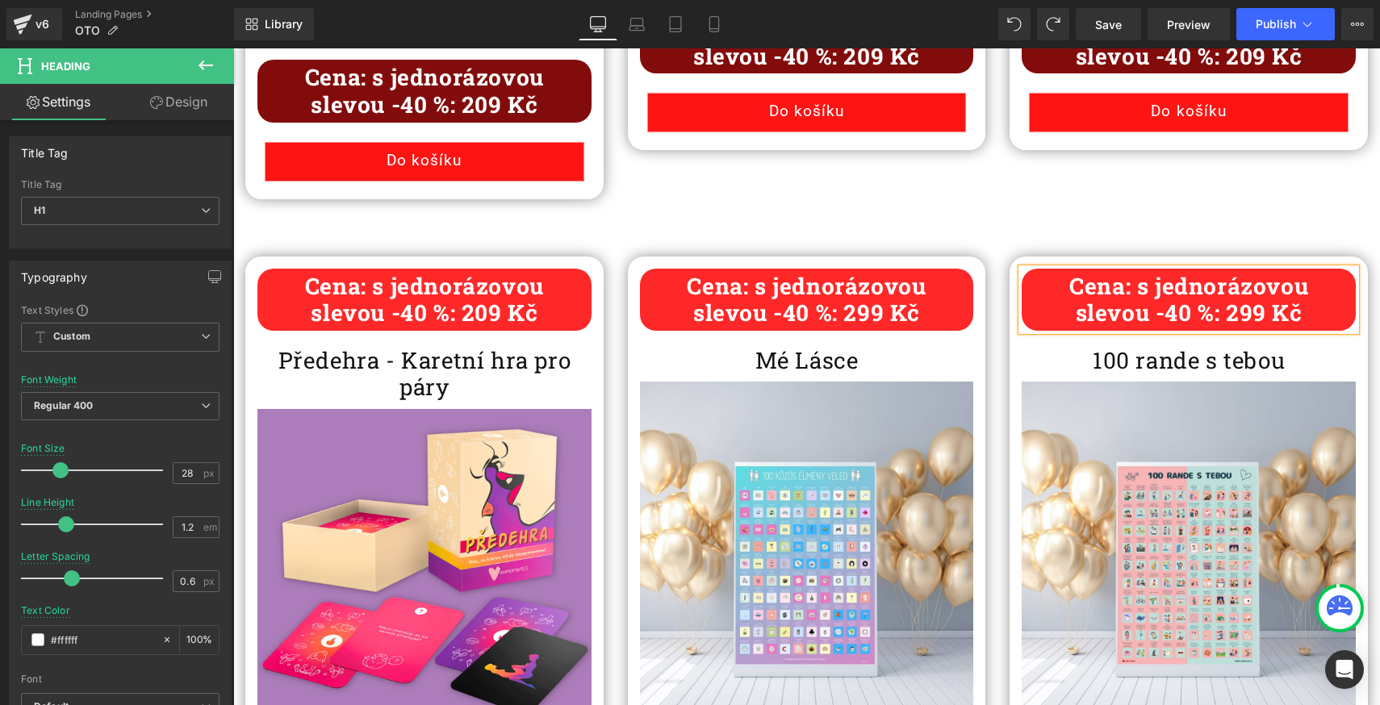
scroll to position [1290, 0]
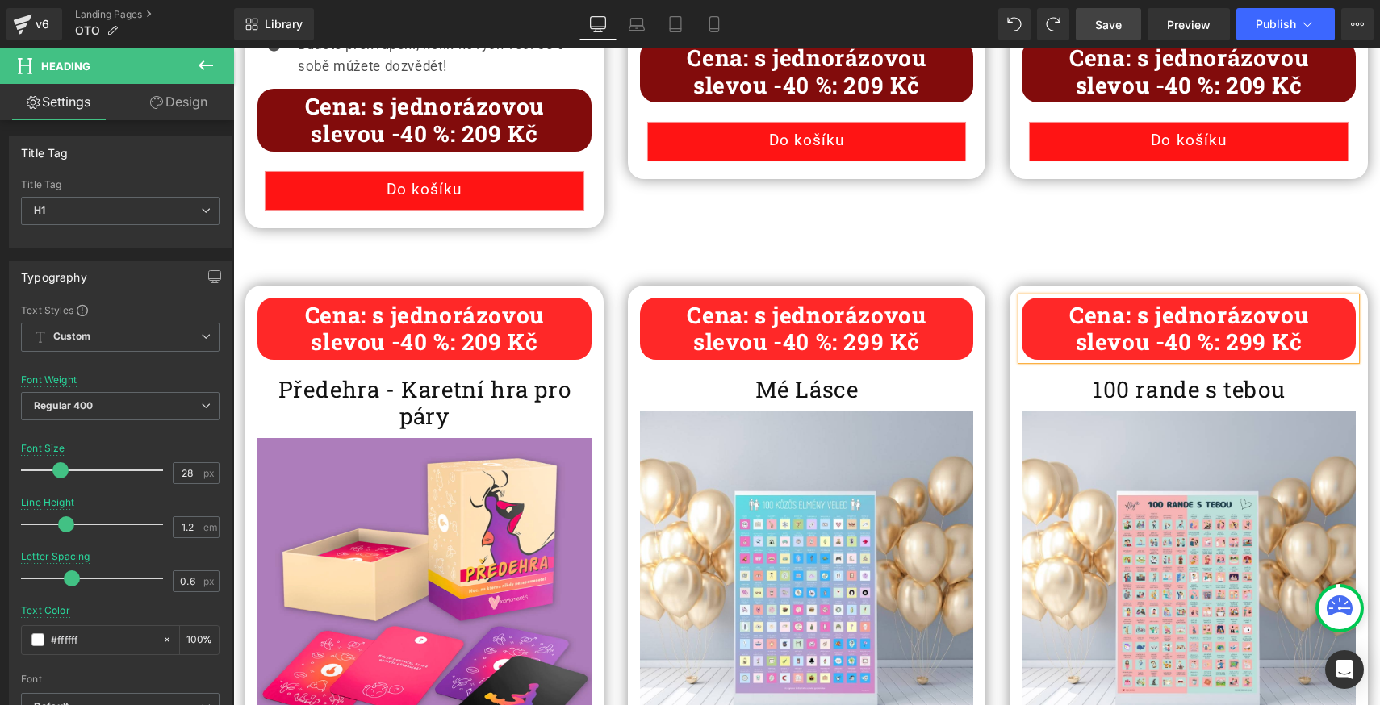
click at [1116, 30] on span "Save" at bounding box center [1108, 24] width 27 height 17
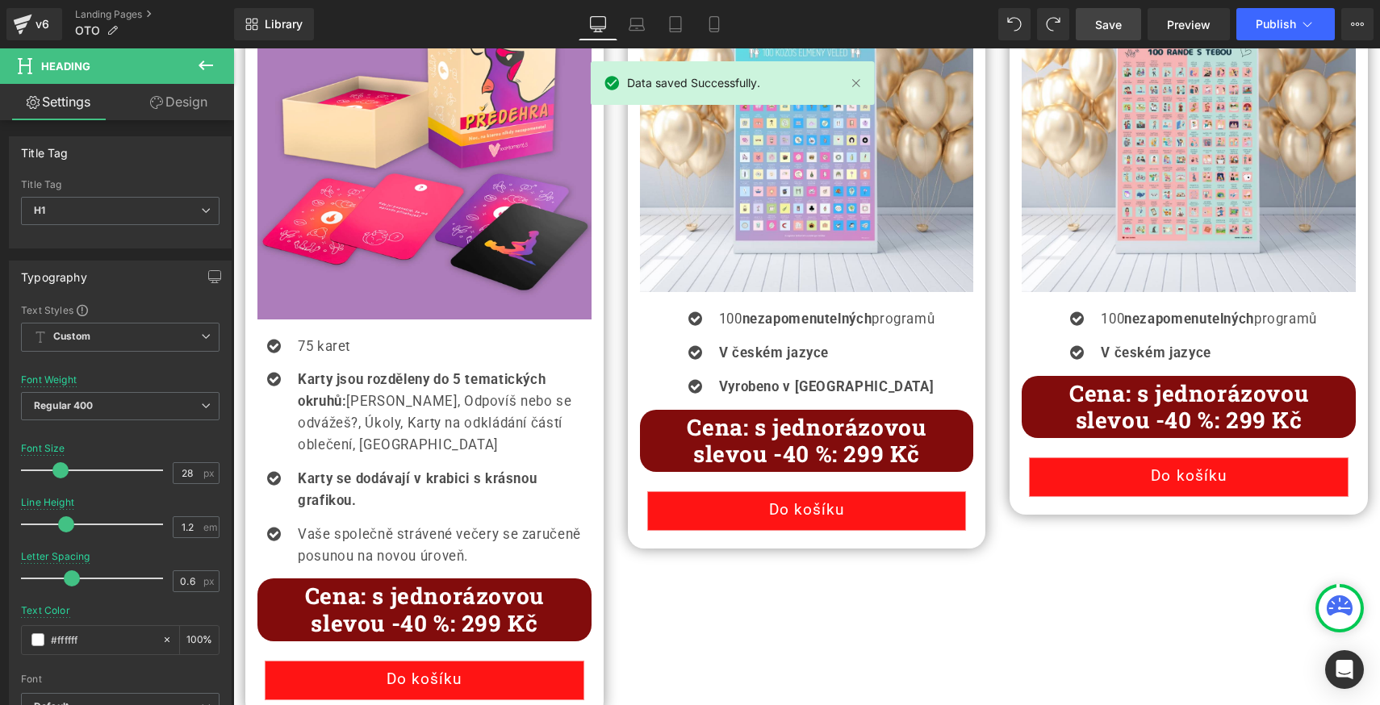
scroll to position [1780, 0]
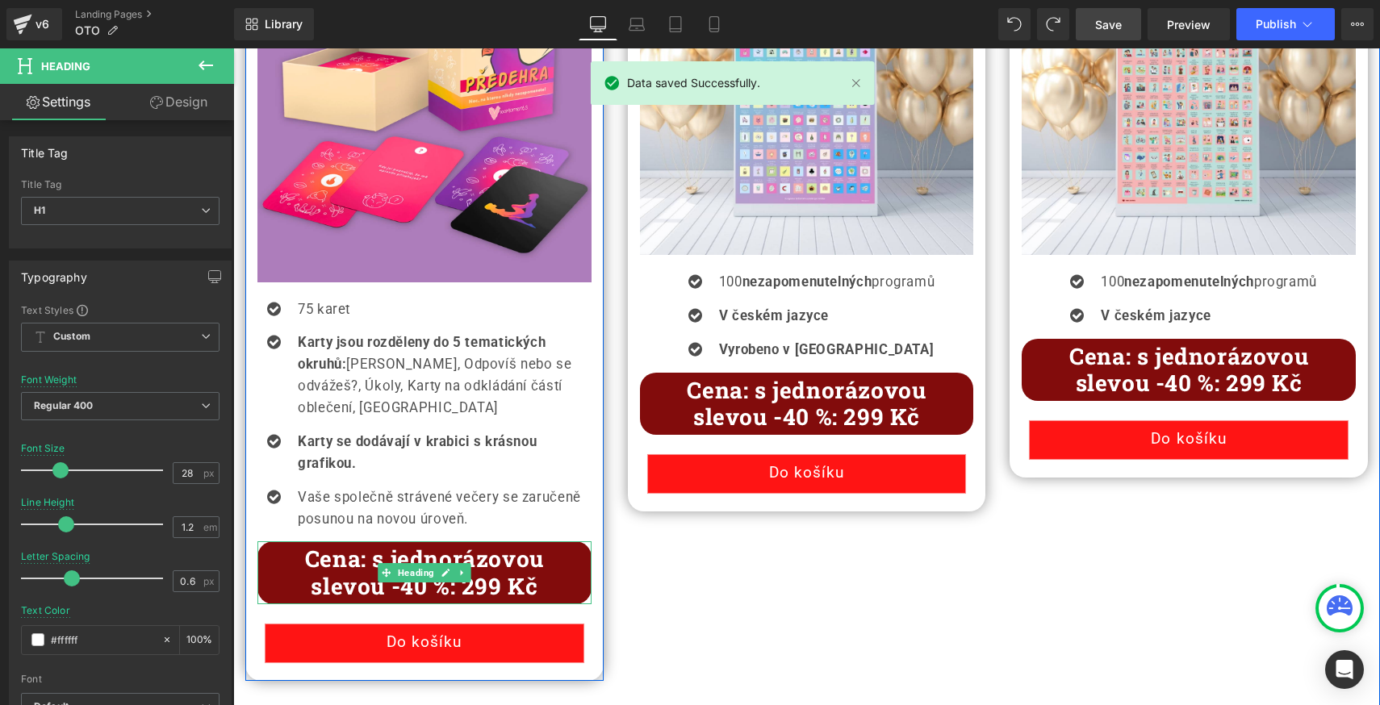
click at [481, 594] on b "slevou -40 %: 299 Kč" at bounding box center [424, 586] width 227 height 30
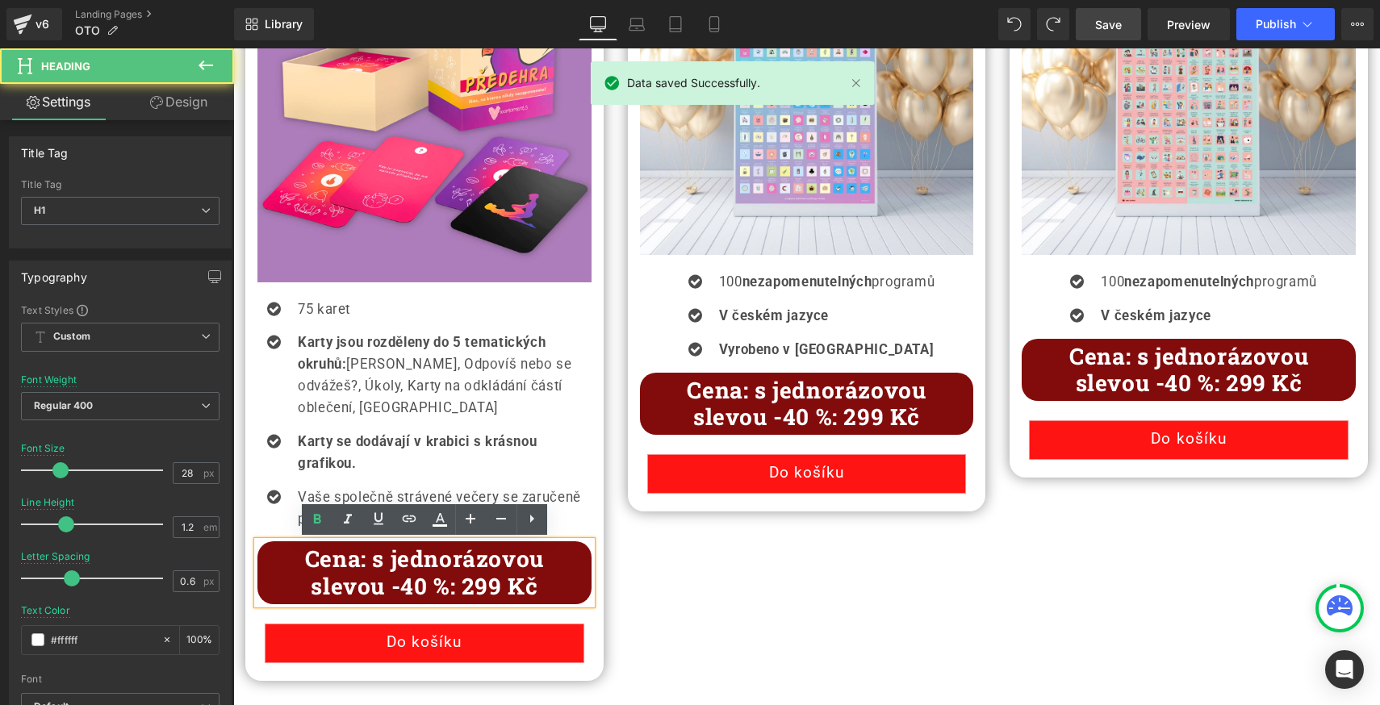
click at [486, 585] on b "slevou -40 %: 299 Kč" at bounding box center [424, 586] width 227 height 30
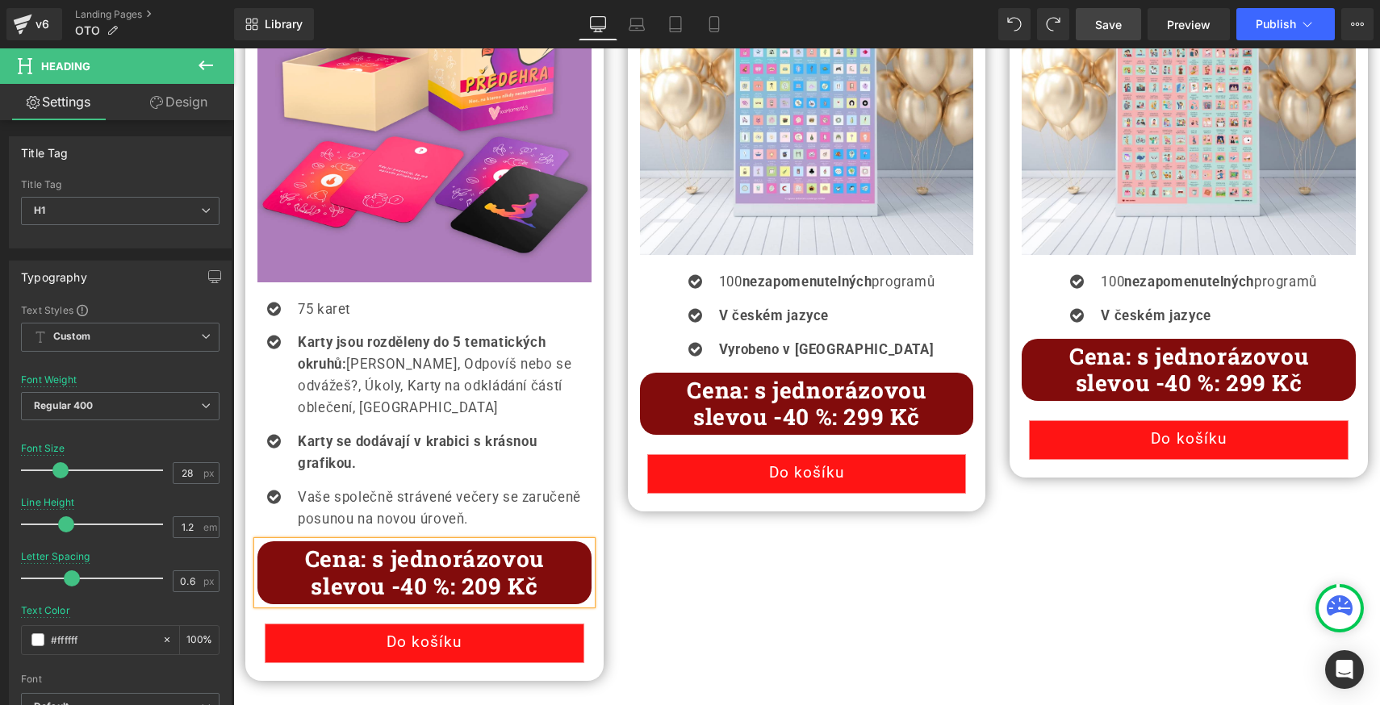
click at [1126, 32] on link "Save" at bounding box center [1108, 24] width 65 height 32
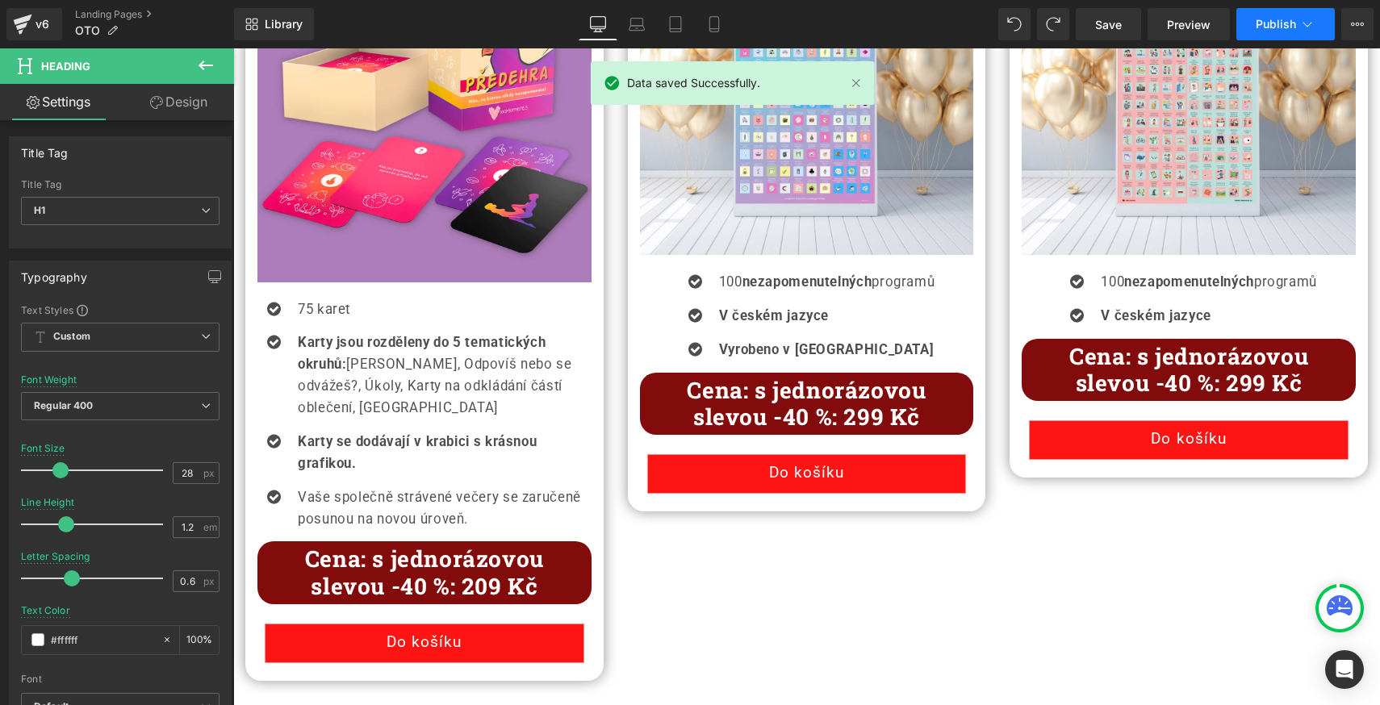
click at [1276, 28] on span "Publish" at bounding box center [1276, 24] width 40 height 13
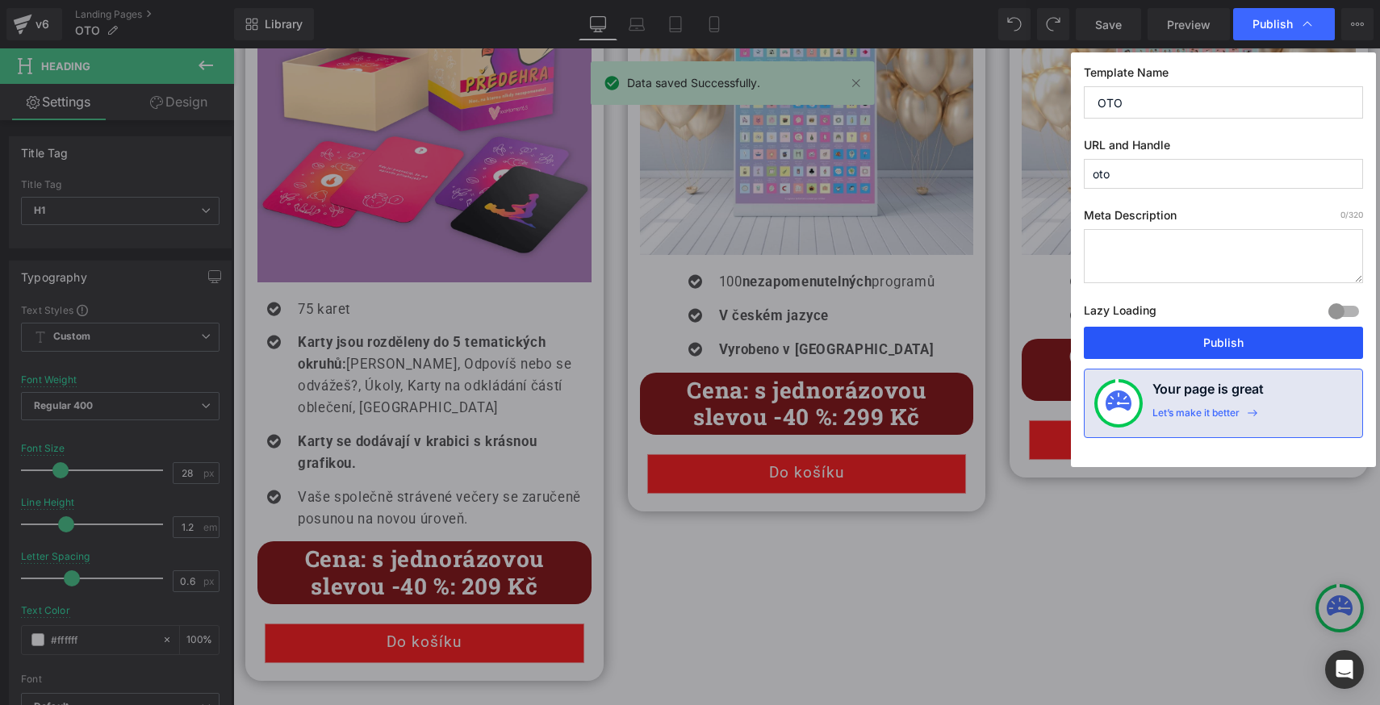
click at [1192, 341] on button "Publish" at bounding box center [1223, 343] width 279 height 32
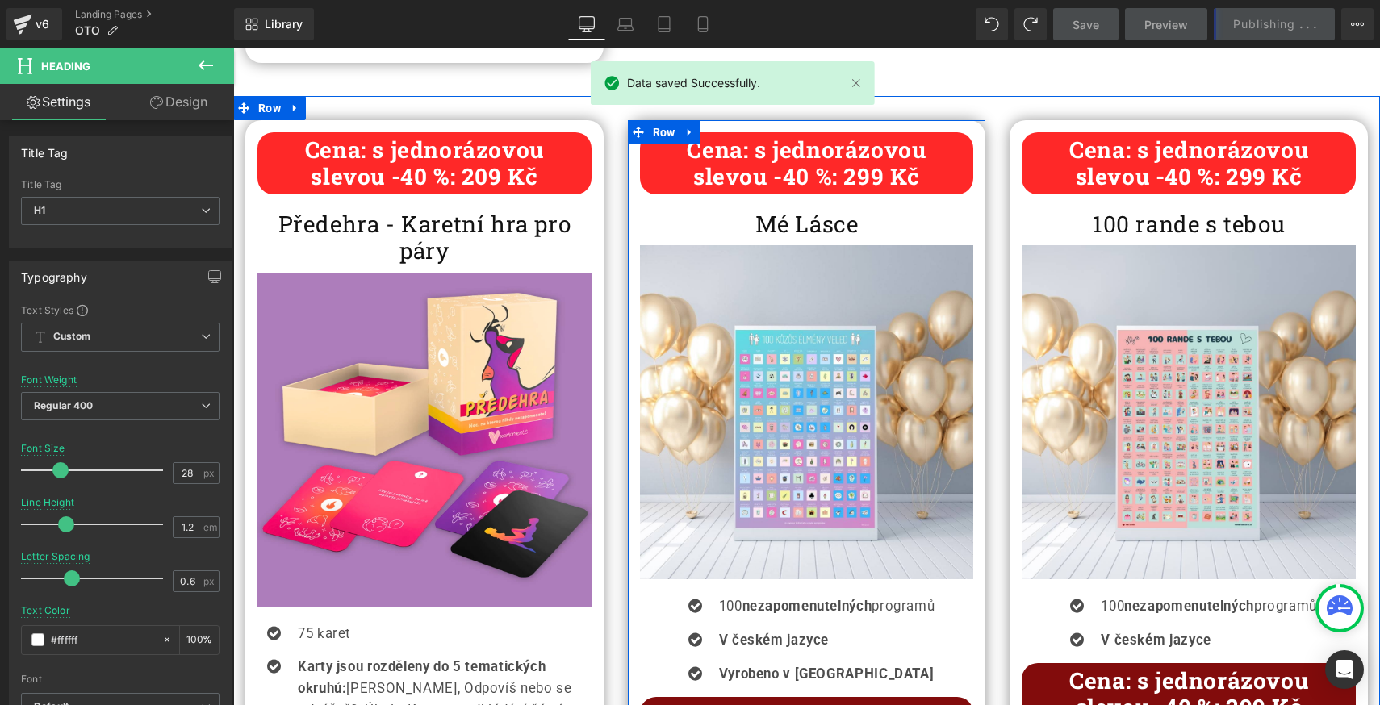
scroll to position [1373, 0]
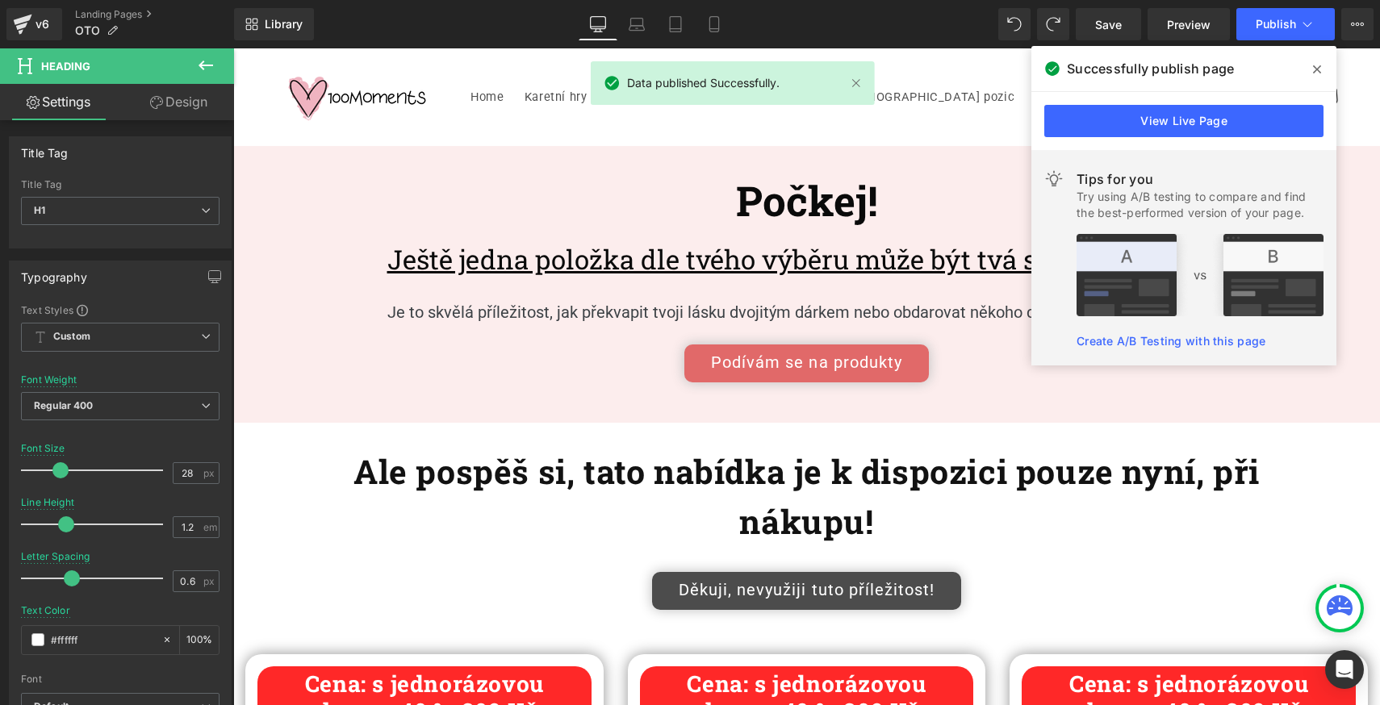
click at [1311, 65] on span at bounding box center [1317, 69] width 26 height 26
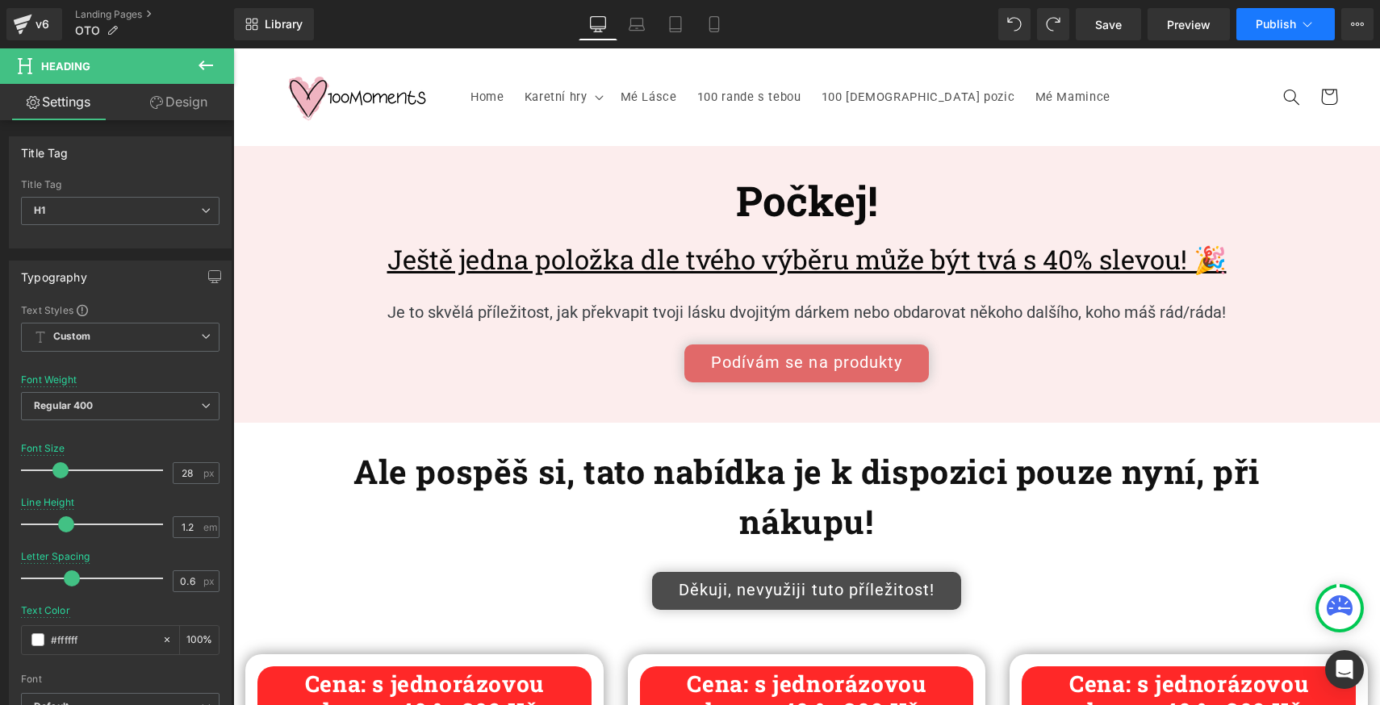
click at [1282, 29] on span "Publish" at bounding box center [1276, 24] width 40 height 13
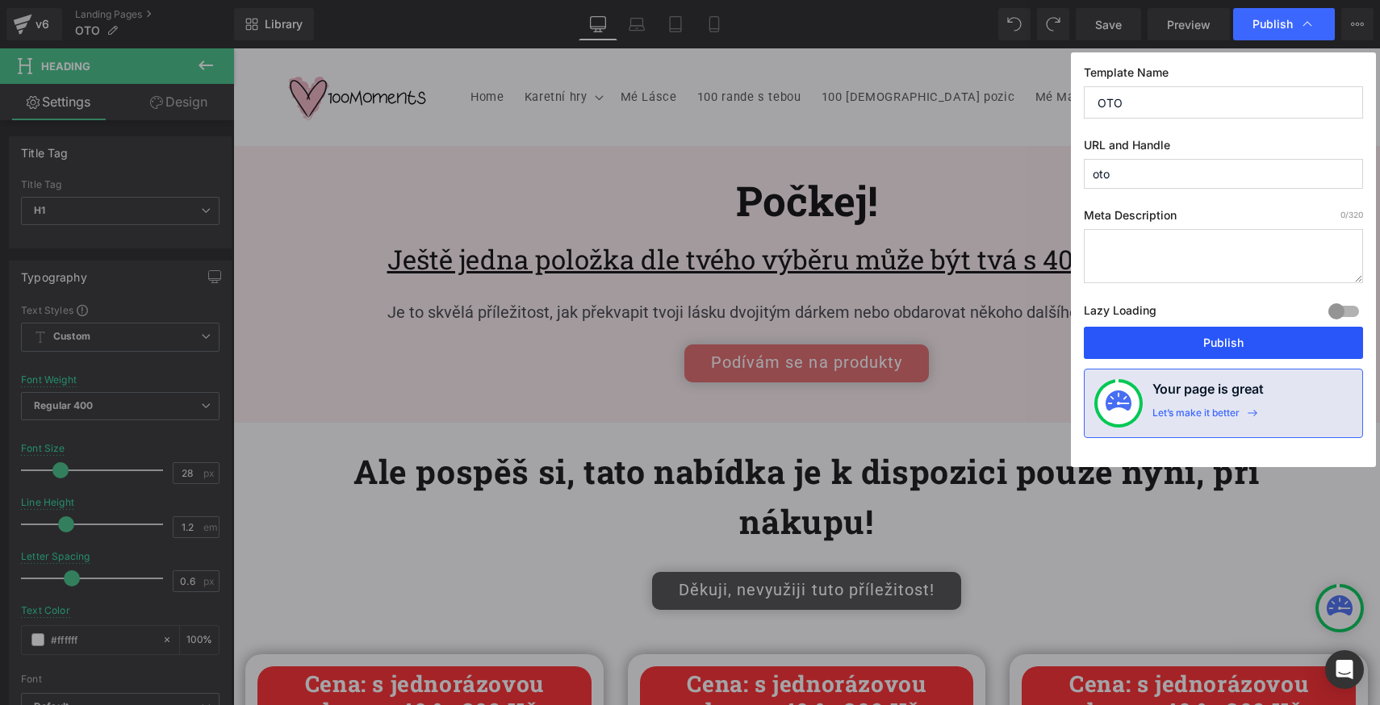
click at [1205, 332] on button "Publish" at bounding box center [1223, 343] width 279 height 32
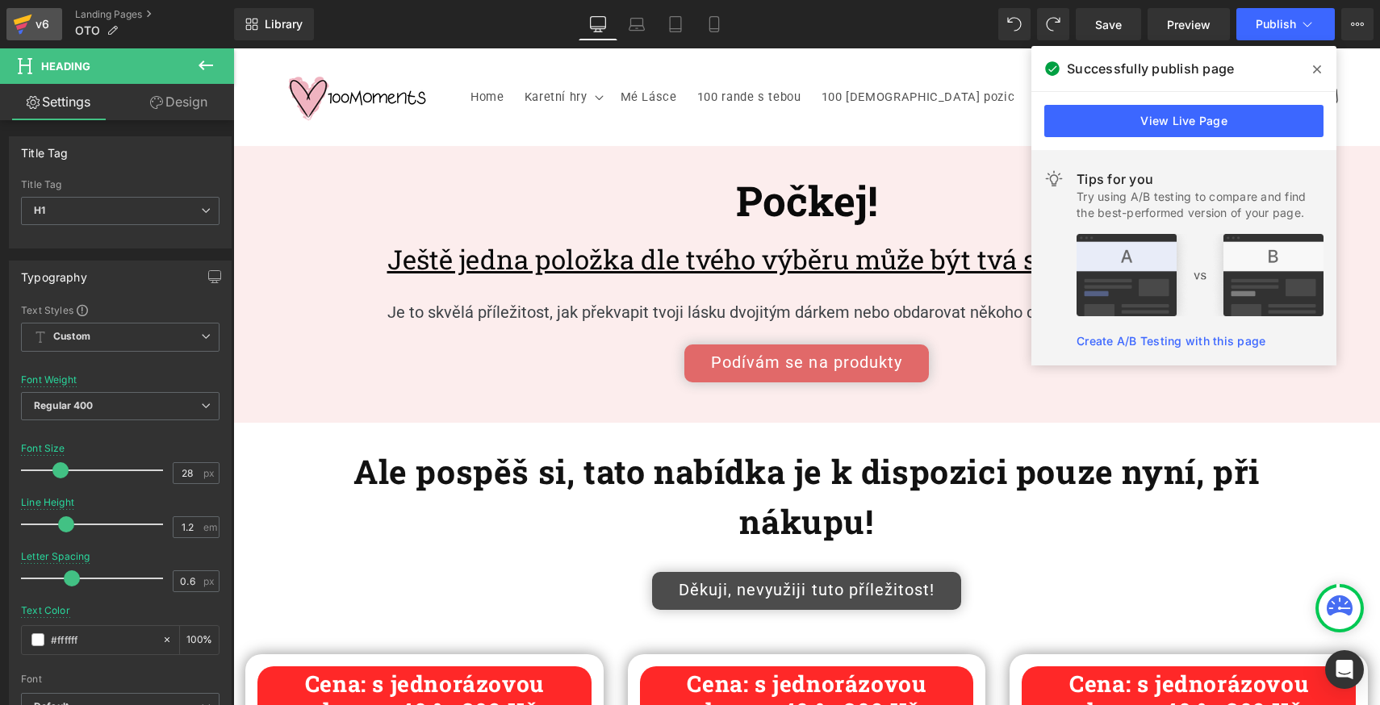
click at [16, 25] on icon at bounding box center [22, 24] width 19 height 40
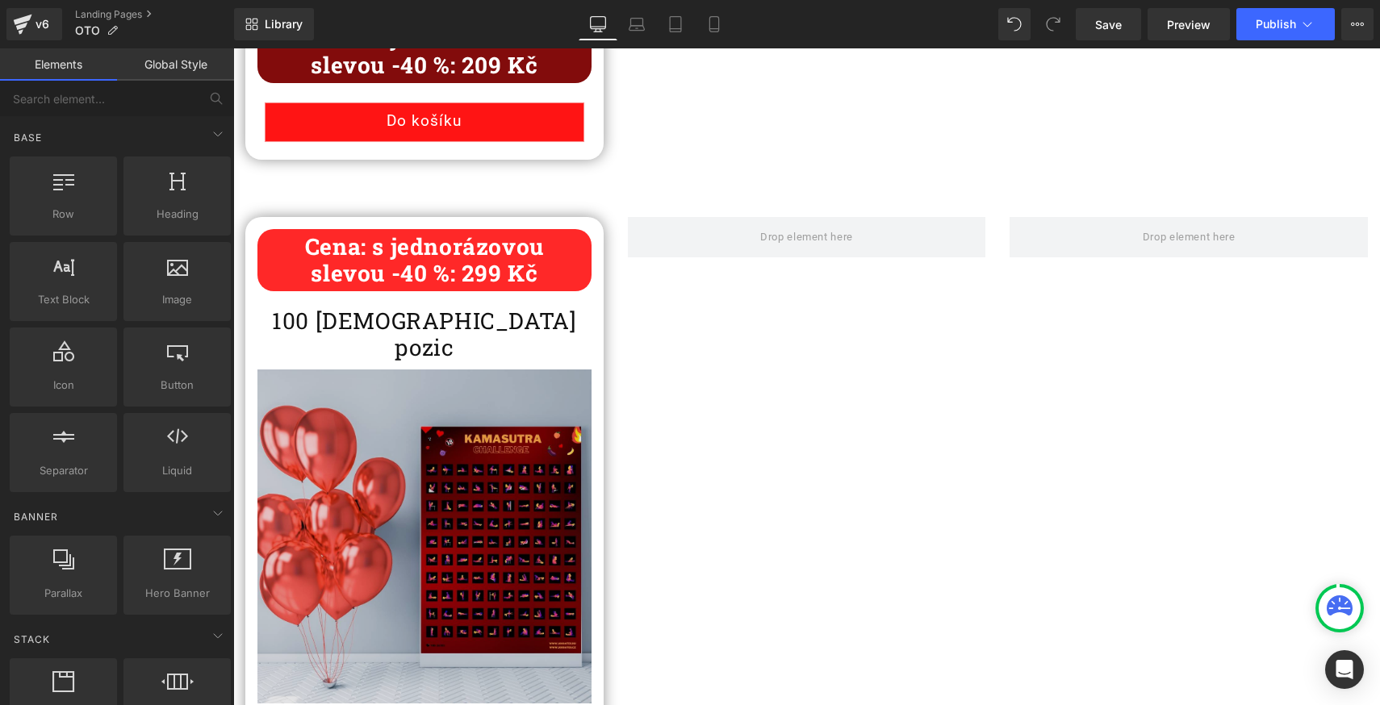
scroll to position [2344, 0]
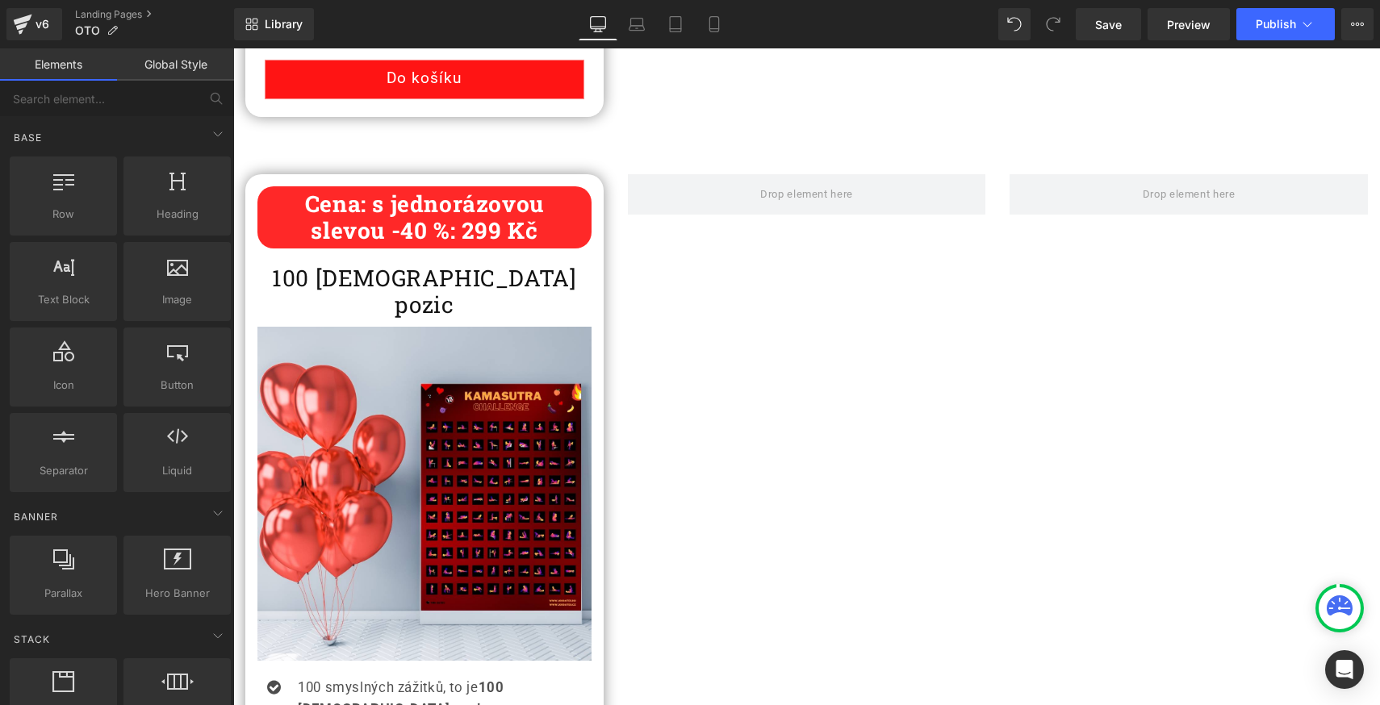
click at [378, 224] on div "Cena: s jednorázovou slevou -40 %: 299 Kč Heading" at bounding box center [424, 217] width 334 height 62
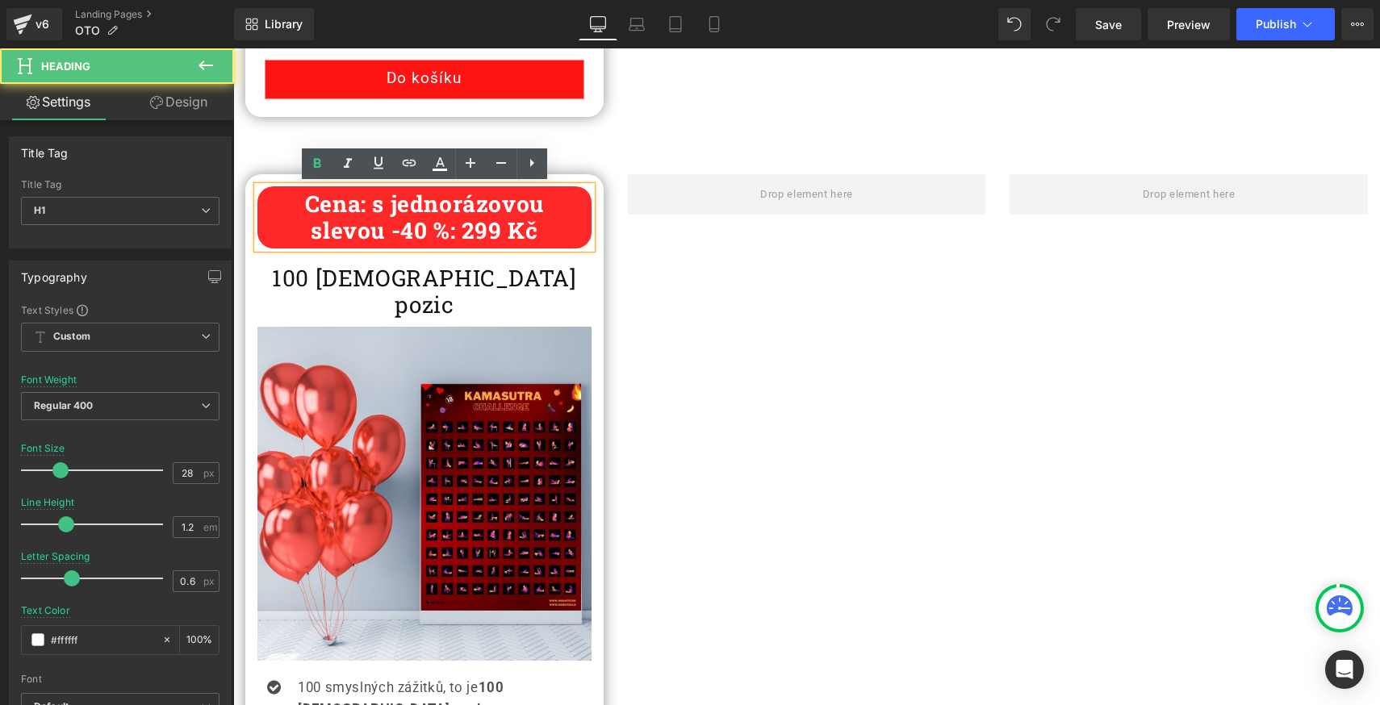
click at [751, 299] on div "Cena: s jednorázovou slevou -40 %: 299 Kč Heading 100 Kámasútra pozic Heading I…" at bounding box center [806, 554] width 1147 height 809
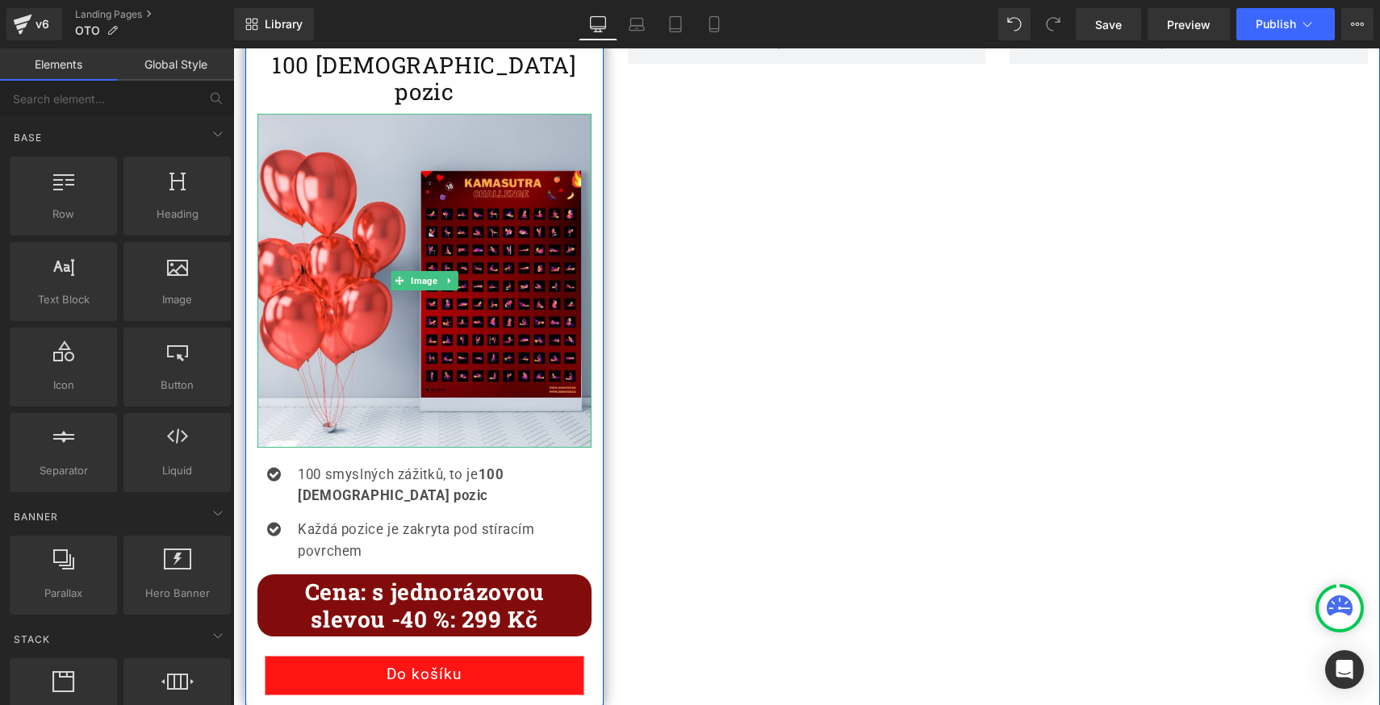
scroll to position [2649, 0]
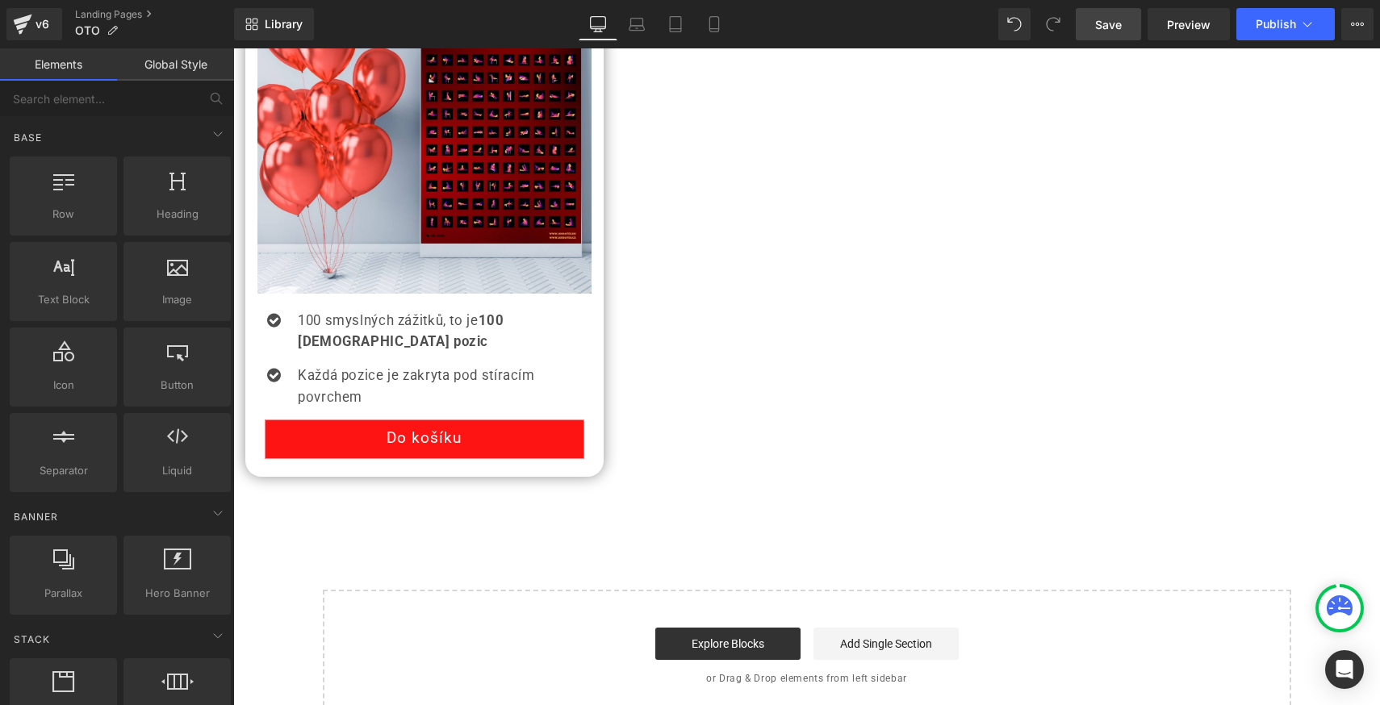
click at [1114, 25] on span "Save" at bounding box center [1108, 24] width 27 height 17
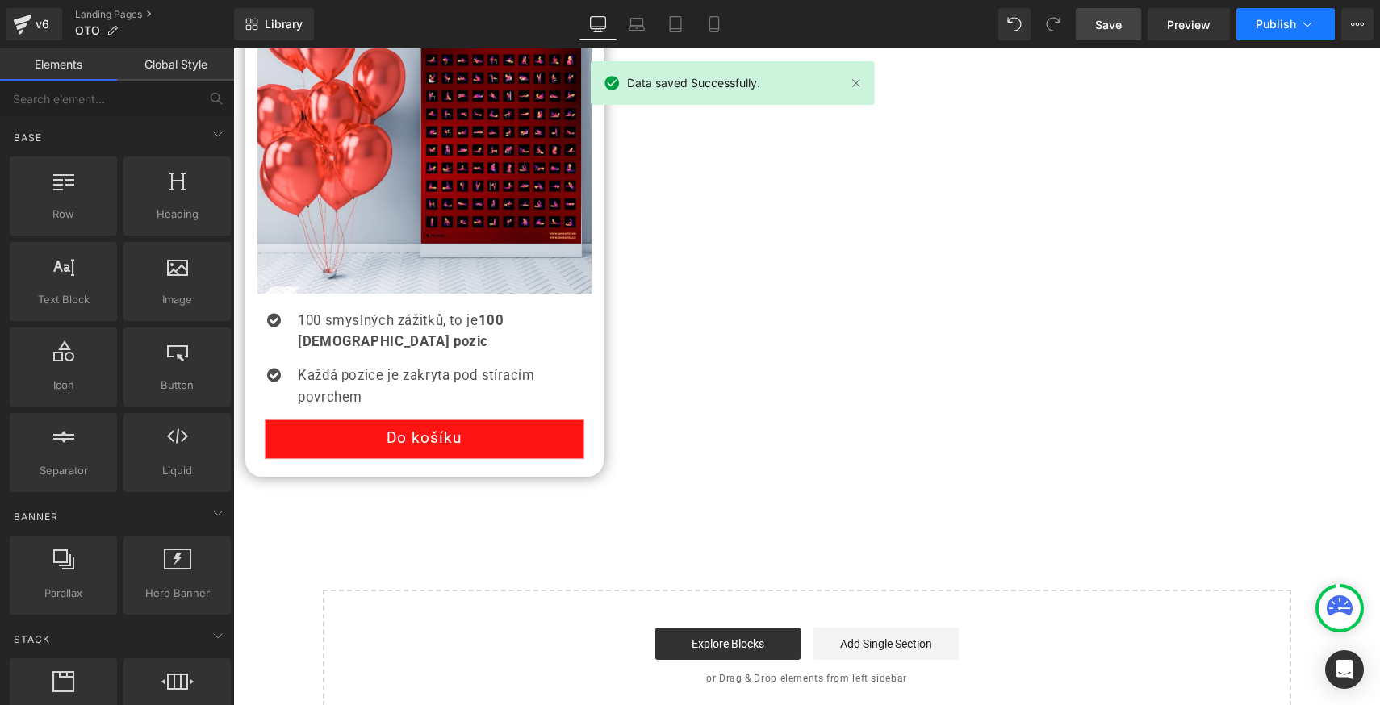
click at [1268, 32] on button "Publish" at bounding box center [1285, 24] width 98 height 32
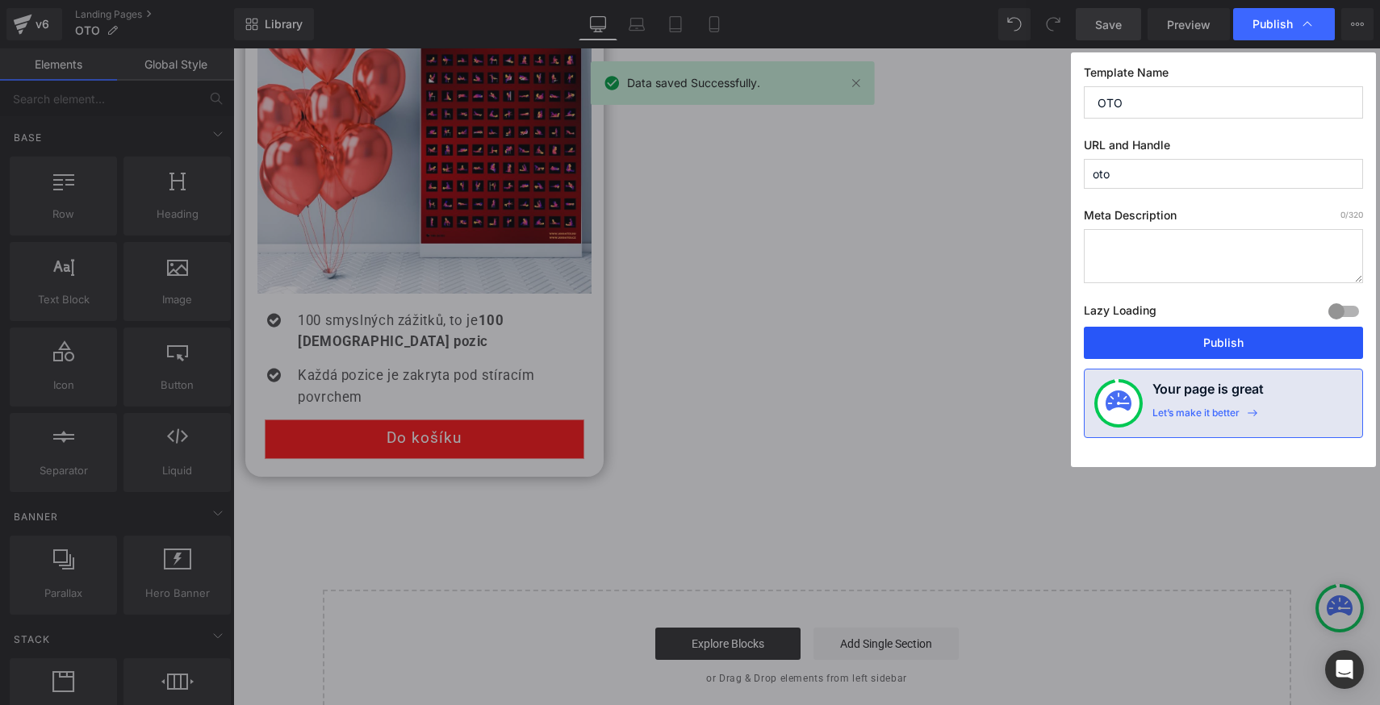
click at [1193, 336] on button "Publish" at bounding box center [1223, 343] width 279 height 32
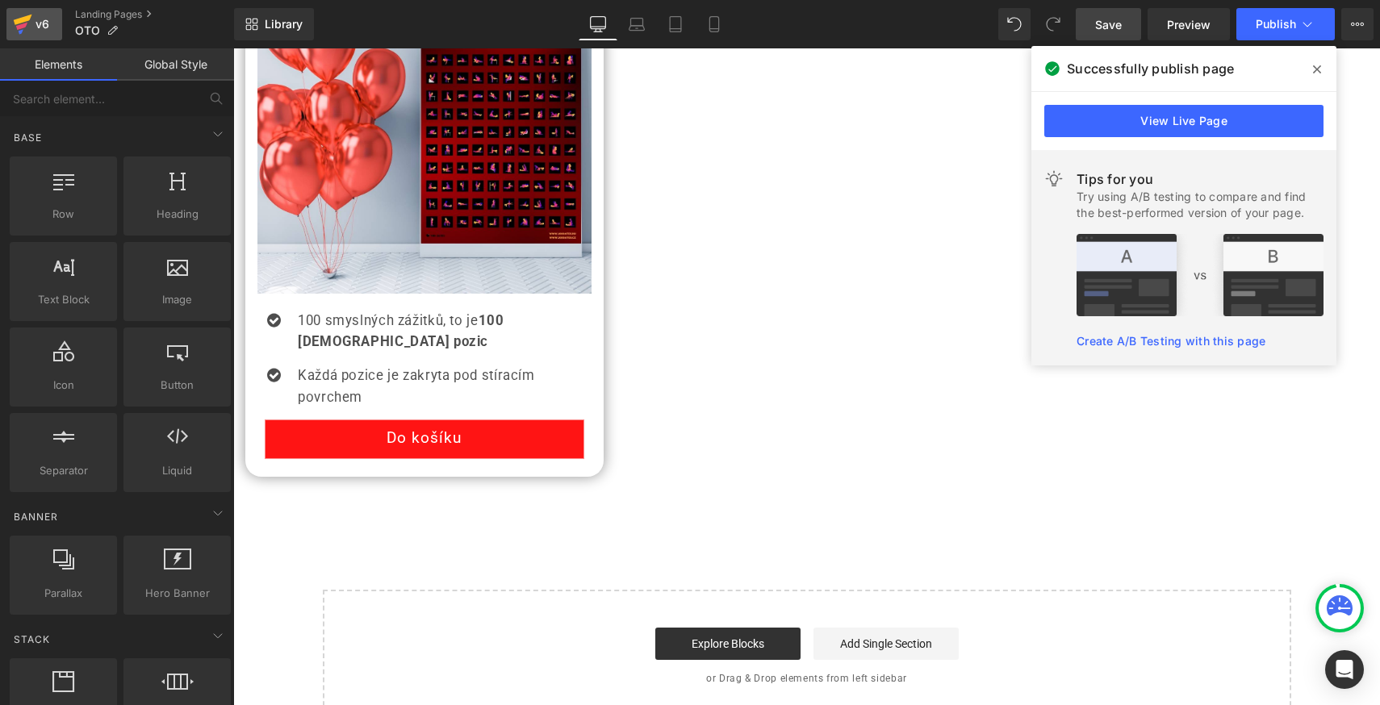
click at [30, 24] on icon at bounding box center [22, 24] width 19 height 40
